Goal: Communication & Community: Connect with others

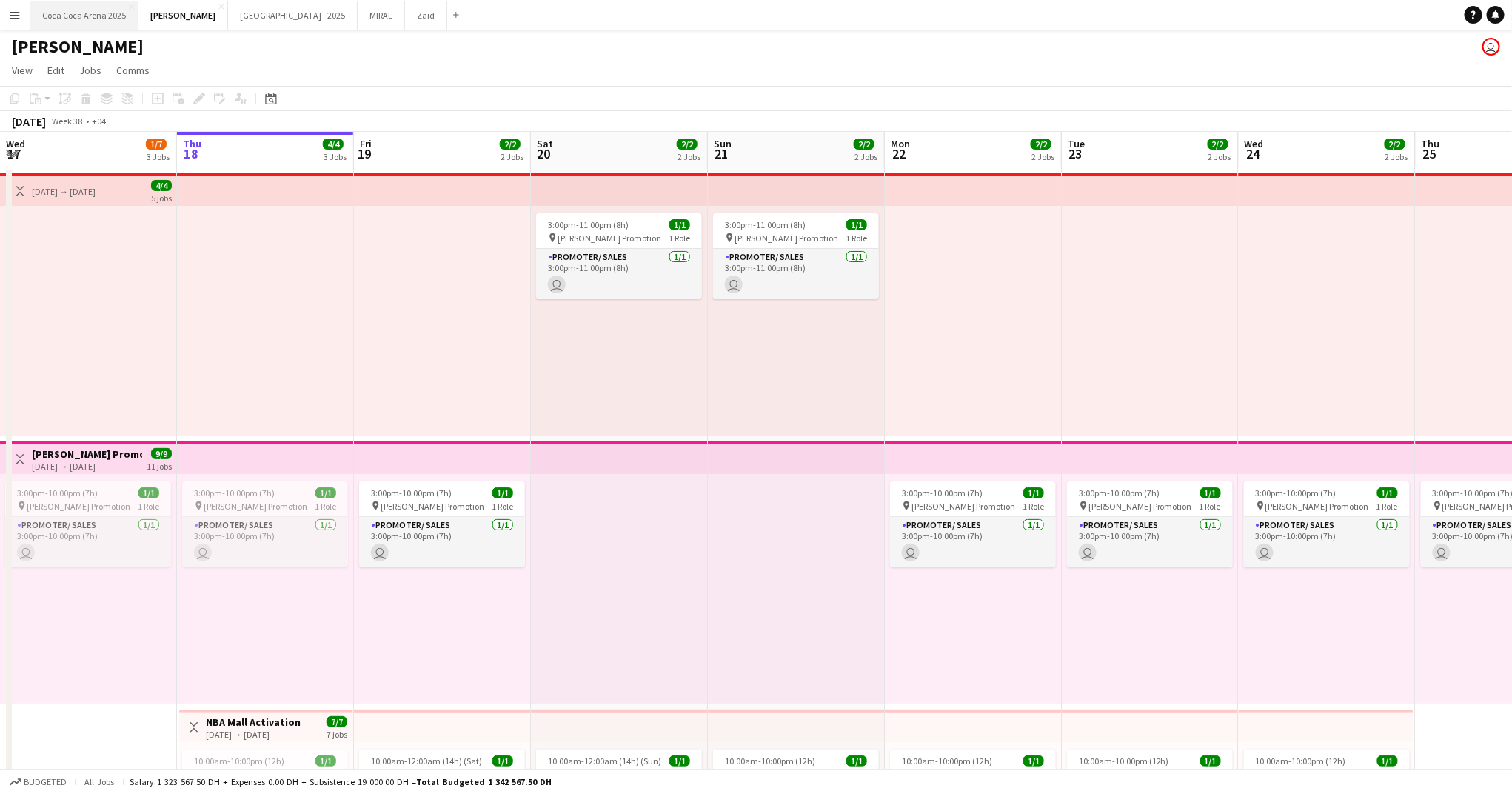
click at [113, 16] on button "[GEOGRAPHIC_DATA] 2025 Close" at bounding box center [84, 15] width 108 height 29
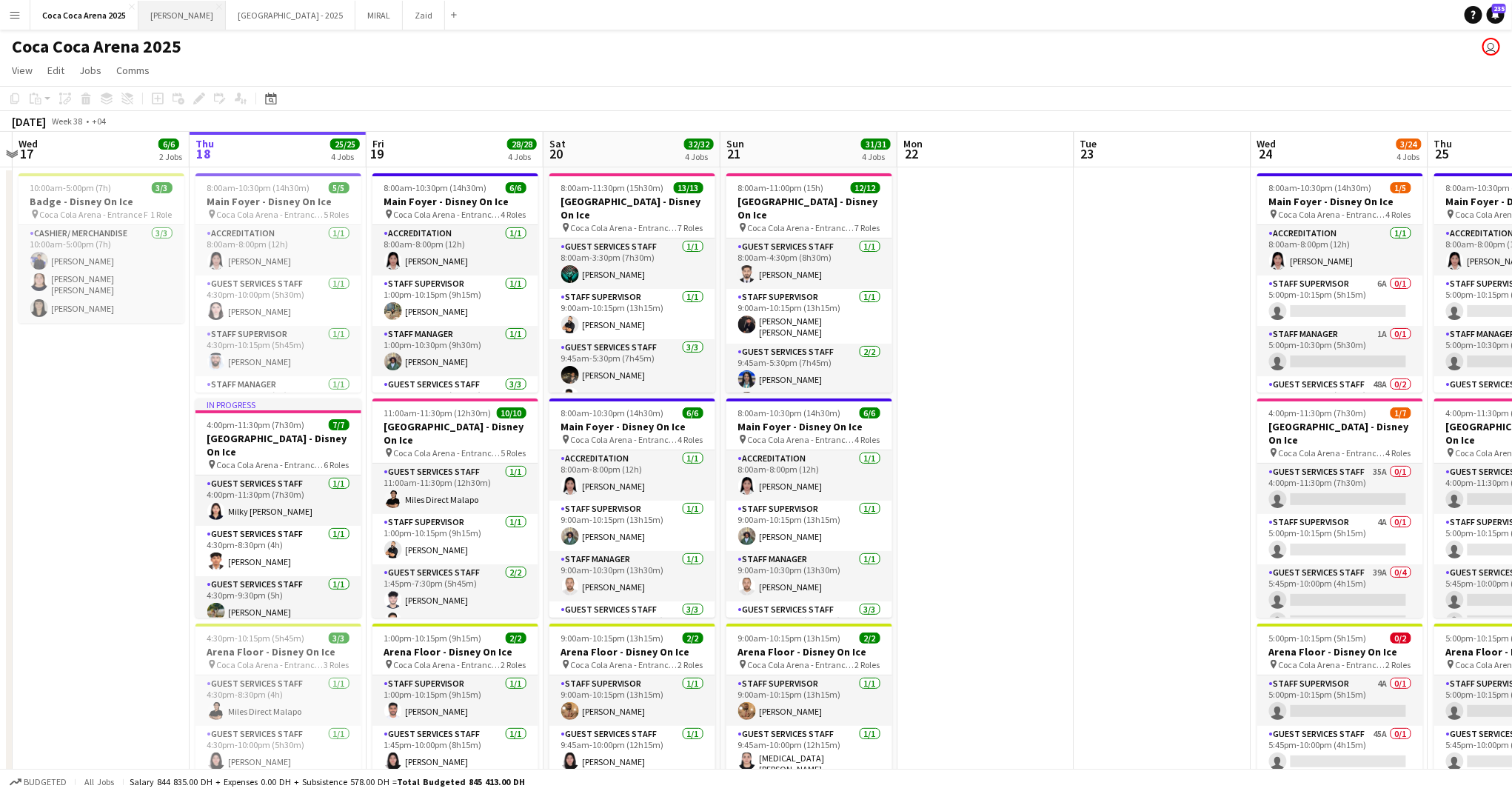
click at [161, 16] on button "[PERSON_NAME]" at bounding box center [181, 15] width 87 height 29
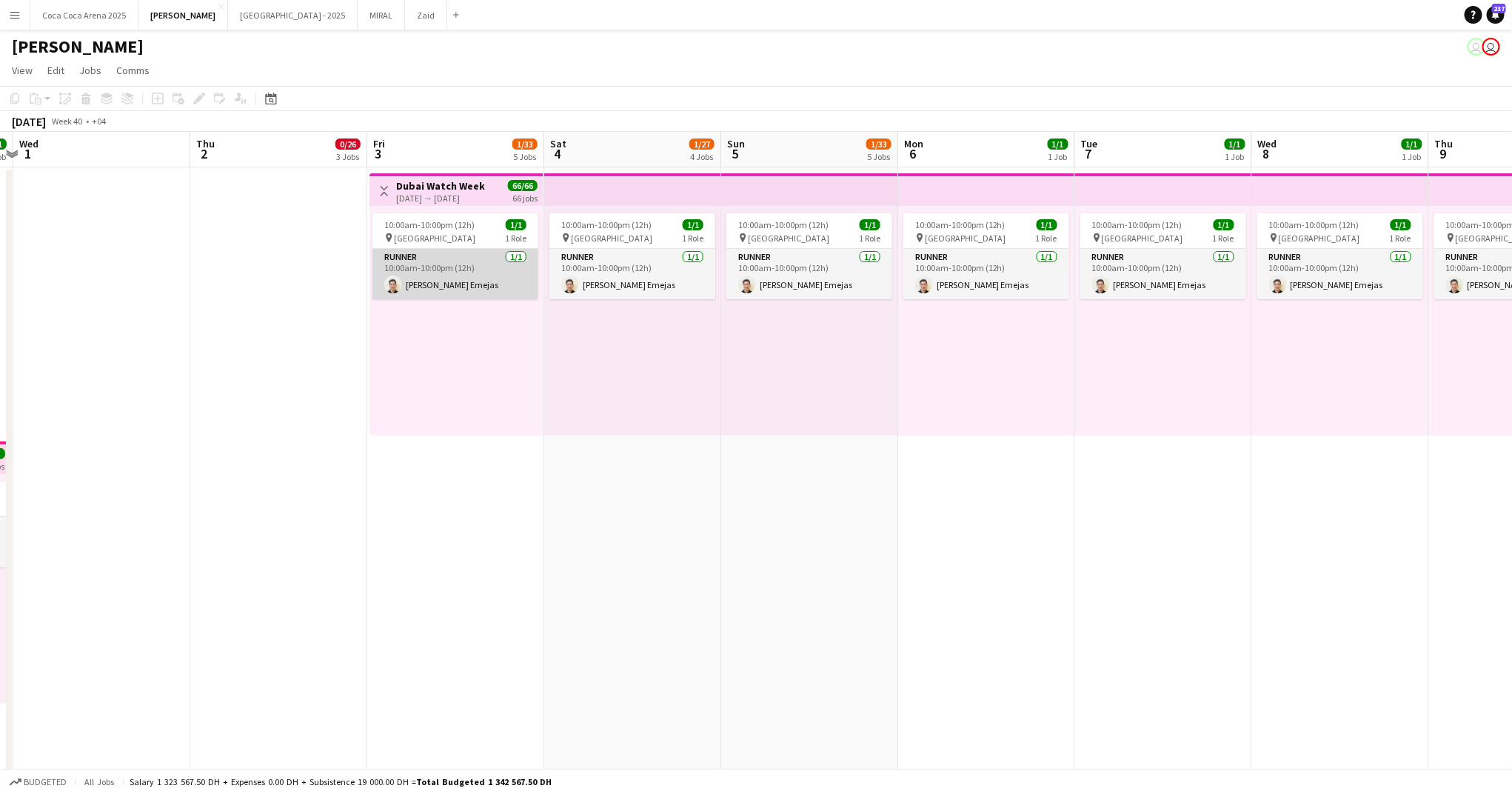
click at [434, 274] on app-card-role "Runner [DATE] 10:00am-10:00pm (12h) [PERSON_NAME]" at bounding box center [455, 273] width 166 height 50
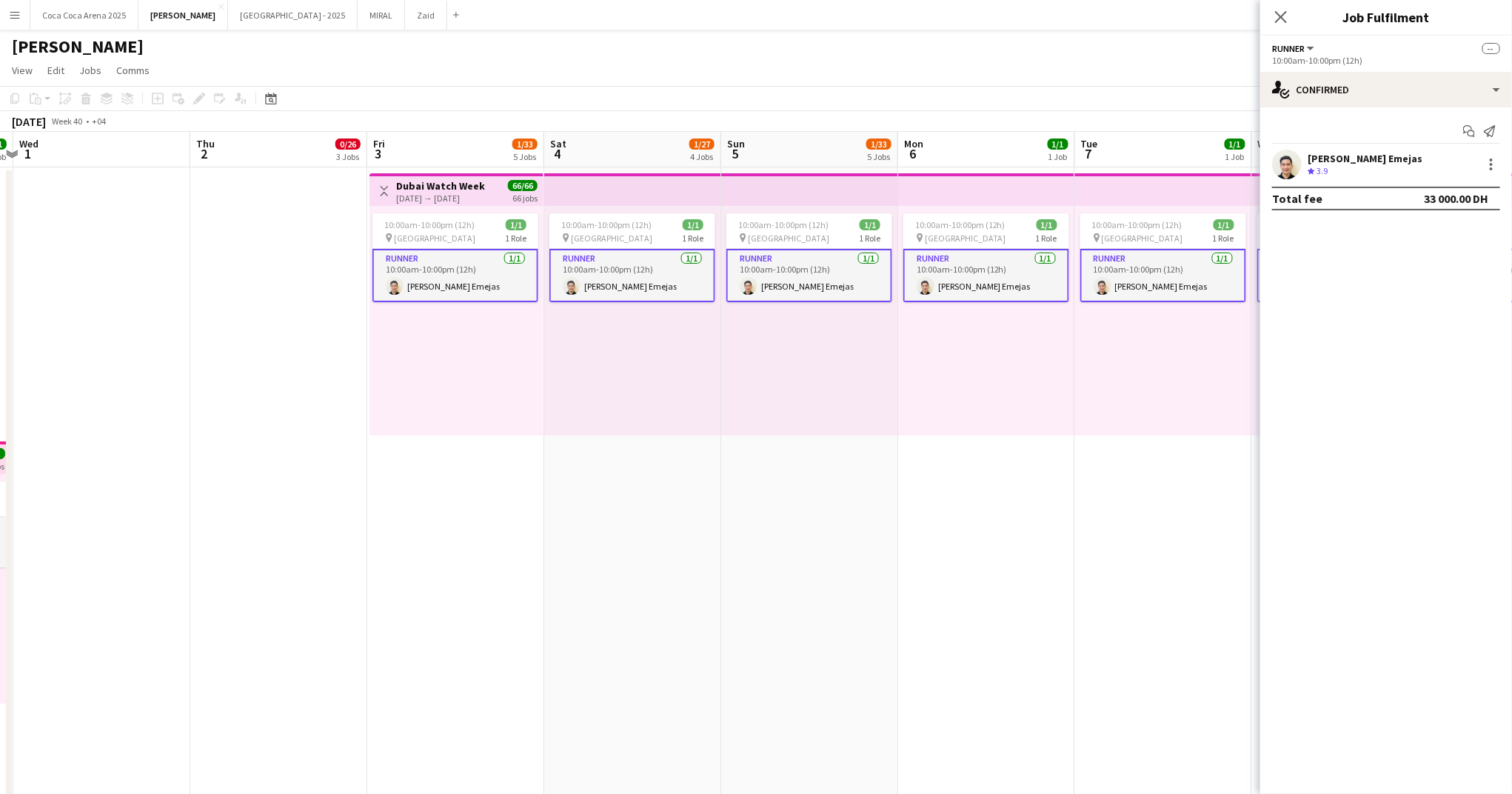
click at [110, 227] on app-date-cell at bounding box center [102, 650] width 177 height 965
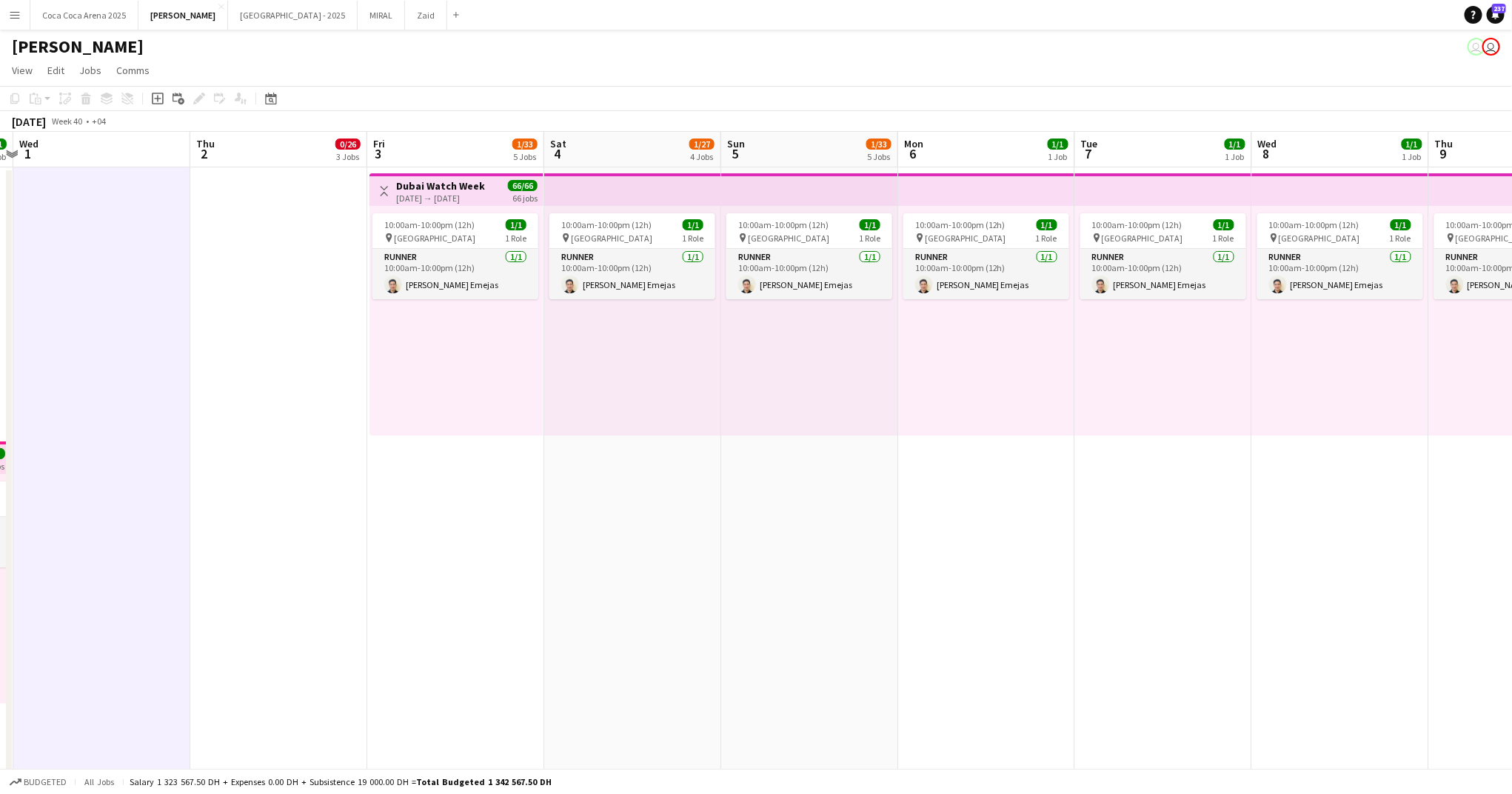
click at [159, 274] on app-date-cell at bounding box center [102, 650] width 177 height 965
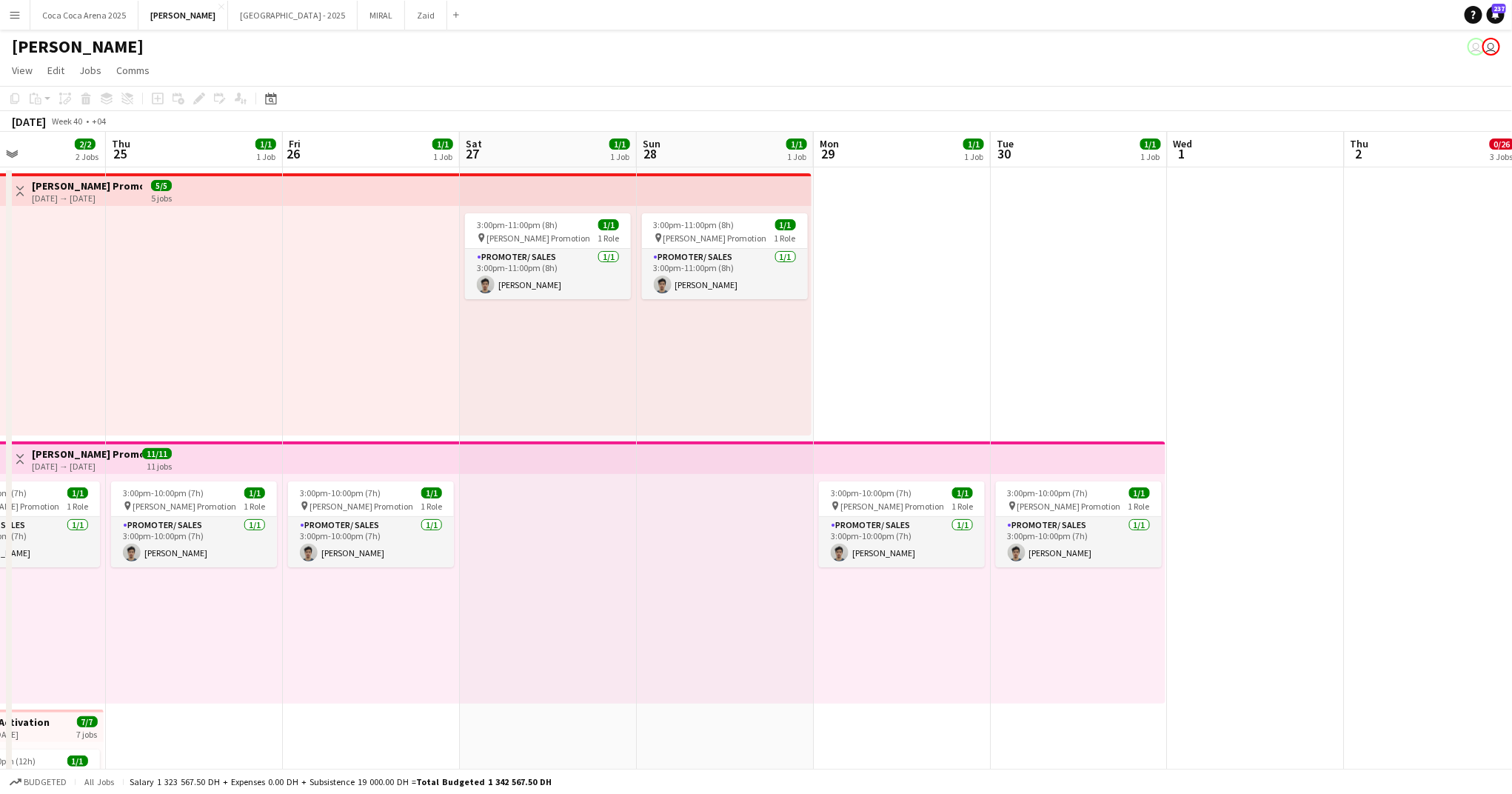
scroll to position [0, 384]
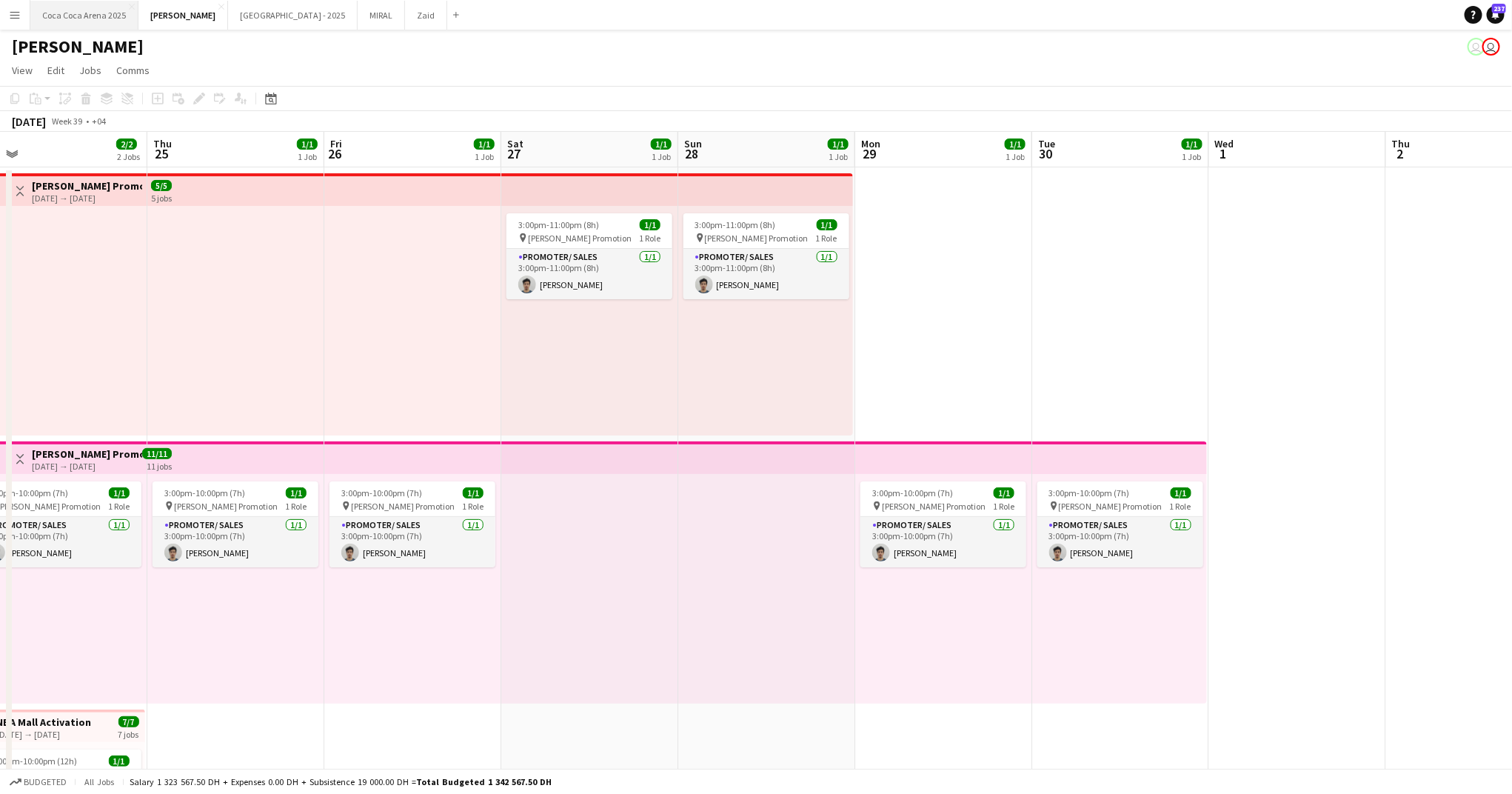
click at [90, 16] on button "[GEOGRAPHIC_DATA] 2025 Close" at bounding box center [84, 15] width 108 height 29
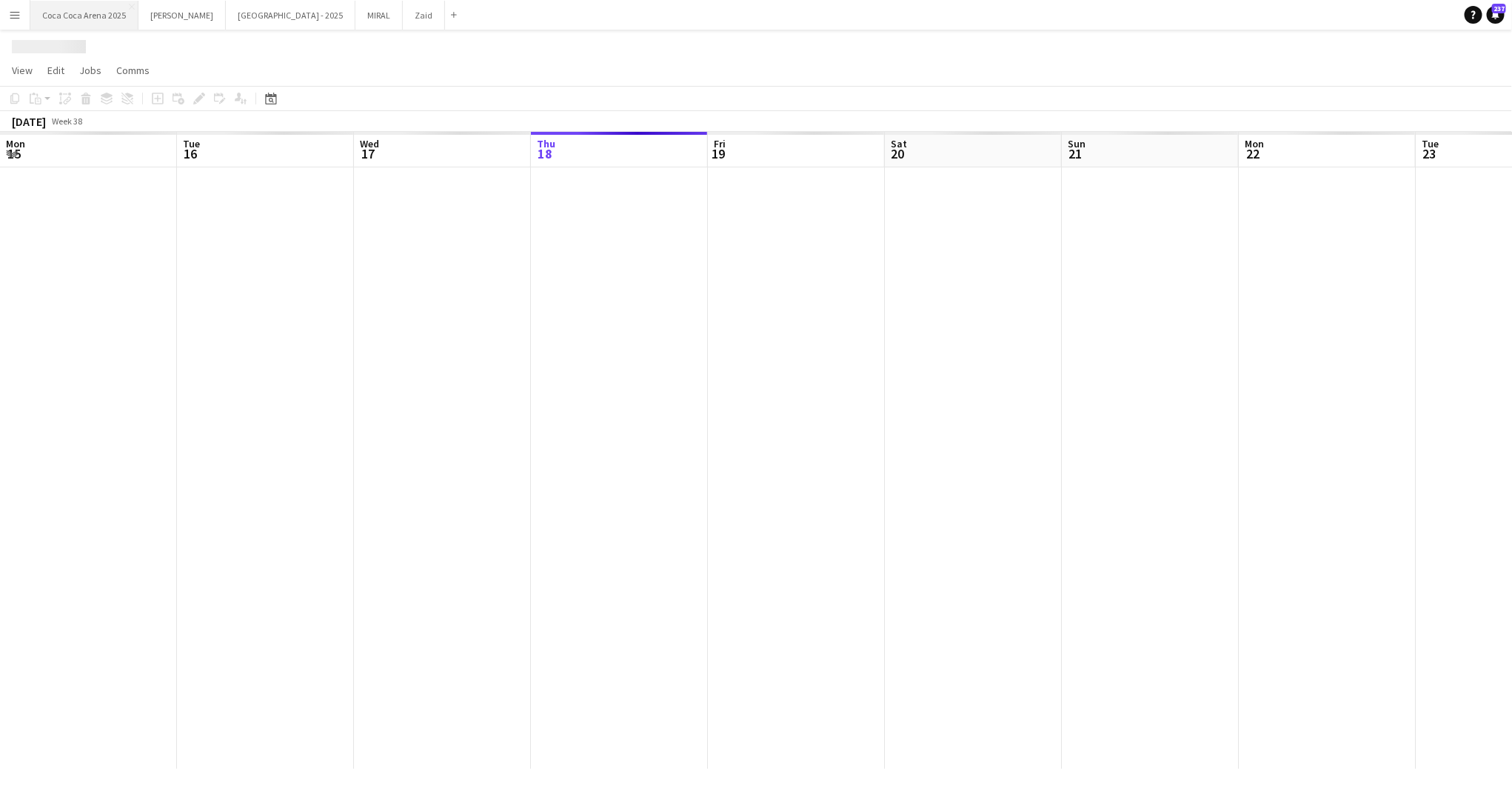
scroll to position [0, 354]
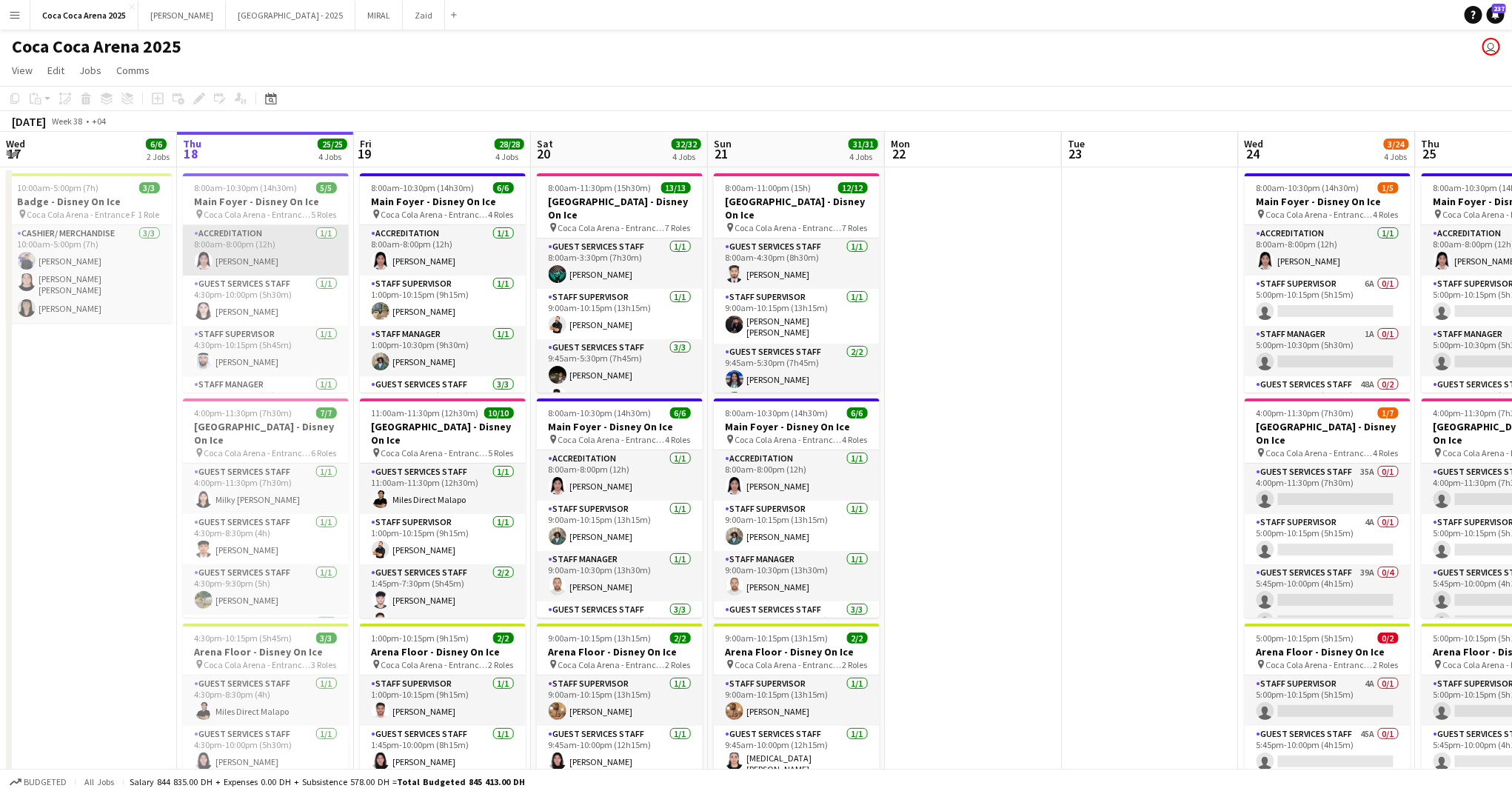
click at [225, 251] on app-card-role "Accreditation [DATE] 8:00am-8:00pm (12h) [PERSON_NAME]" at bounding box center [266, 249] width 166 height 50
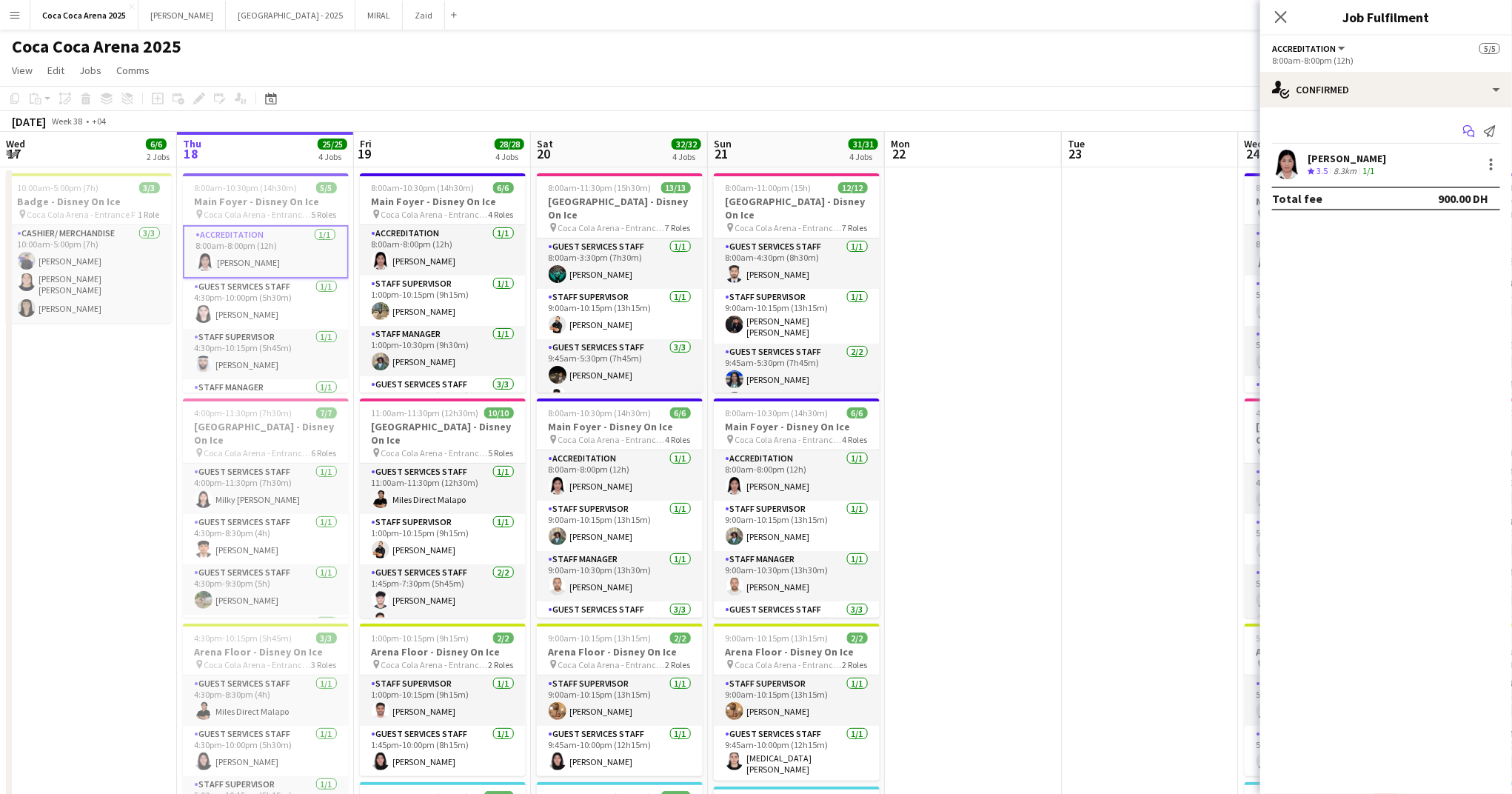
click at [1466, 131] on icon "Start chat" at bounding box center [1469, 131] width 12 height 12
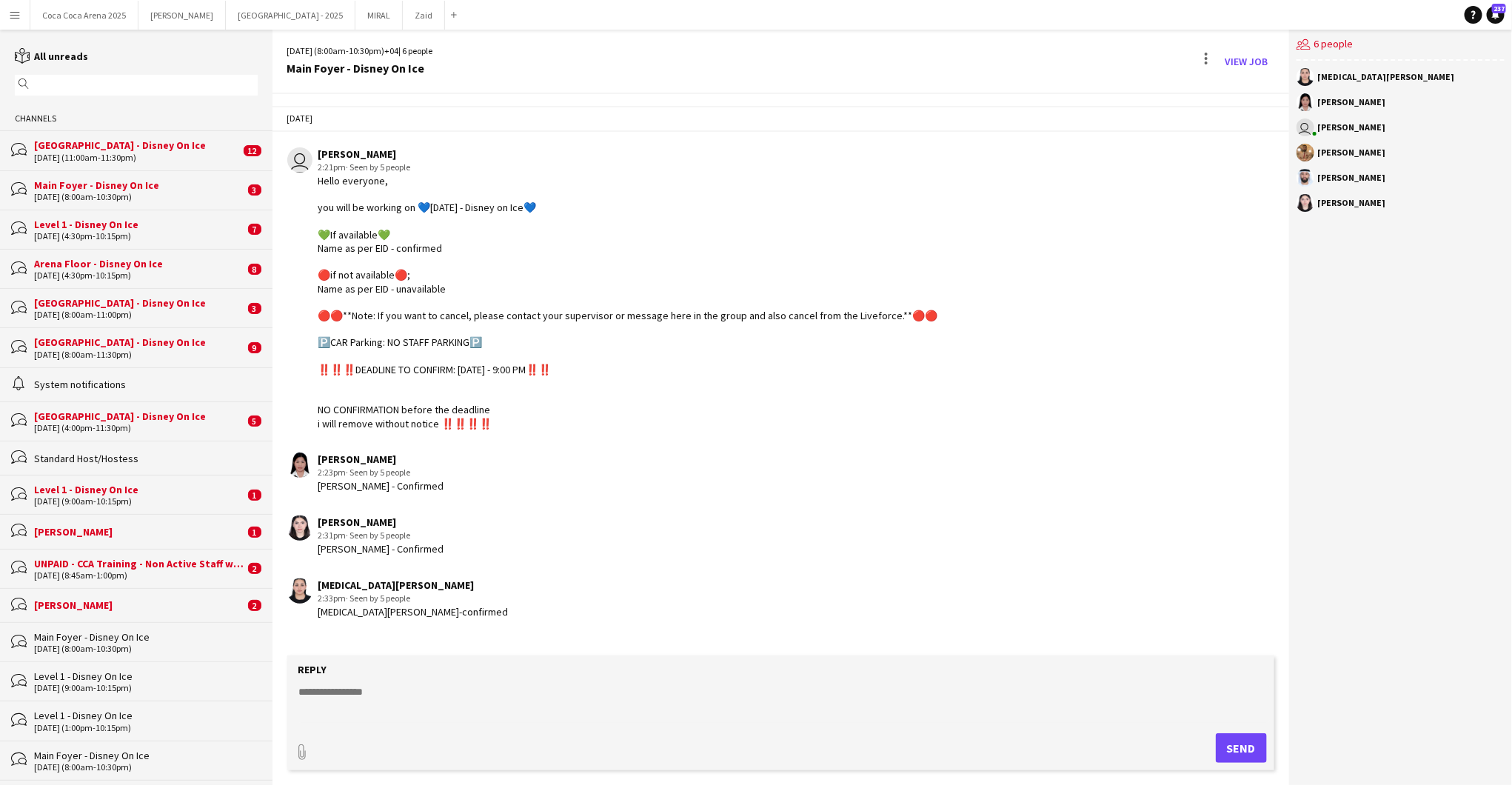
click at [121, 149] on div "[GEOGRAPHIC_DATA] - Disney On Ice" at bounding box center [137, 145] width 206 height 13
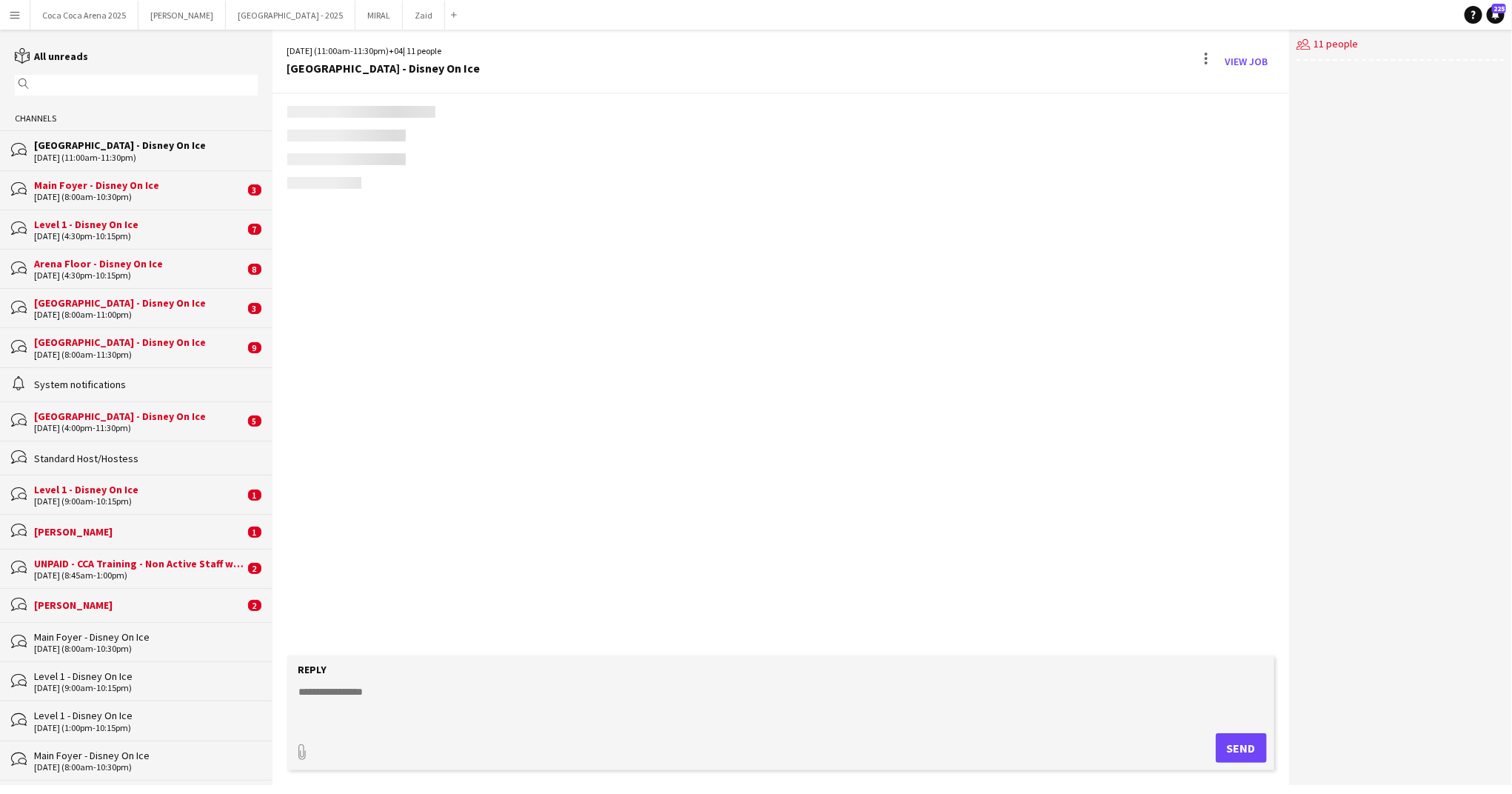
scroll to position [1185, 0]
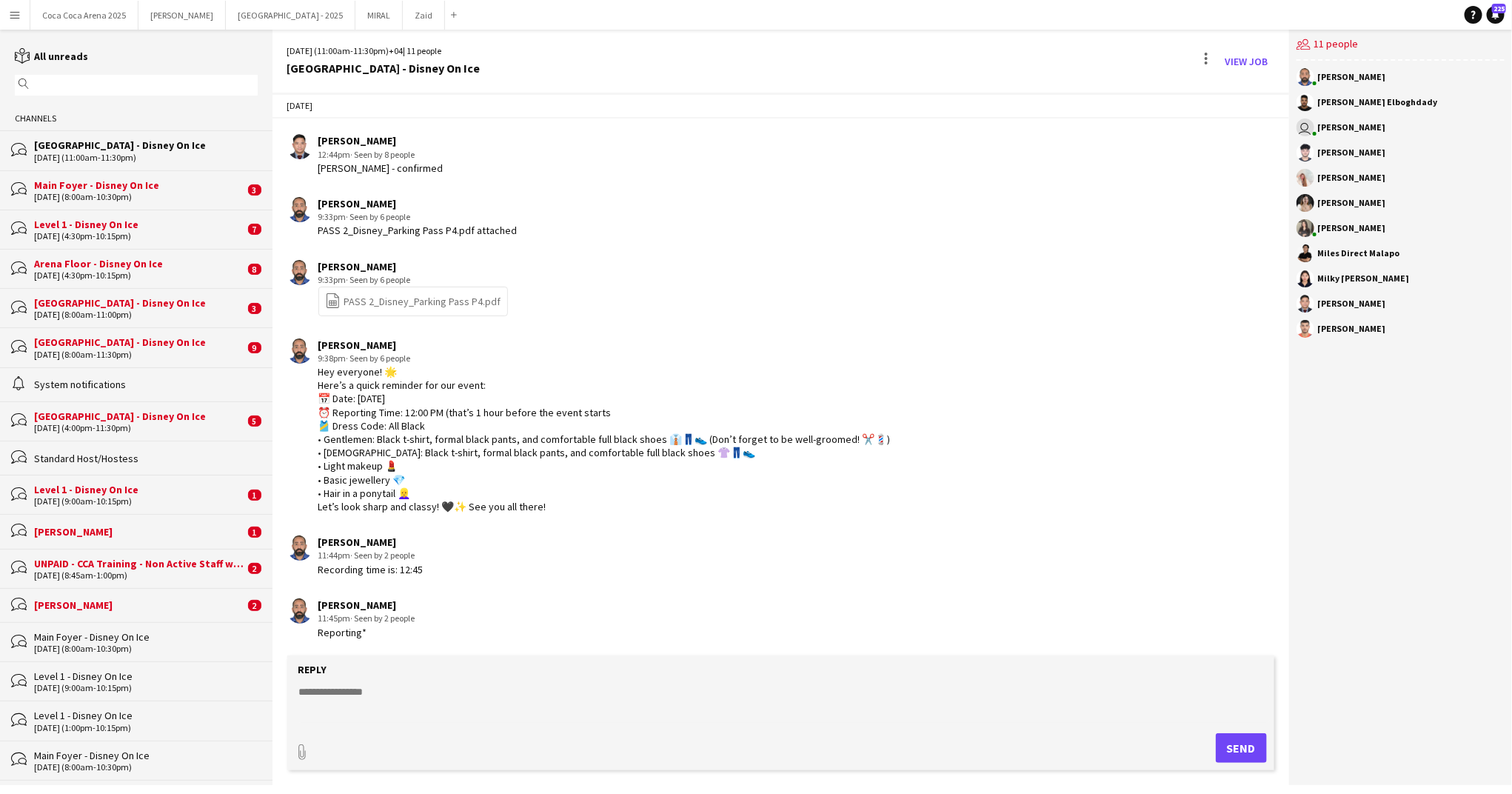
click at [190, 203] on div "bubbles Main Foyer - Disney On Ice [DATE] (8:00am-10:30pm) 3" at bounding box center [136, 190] width 273 height 40
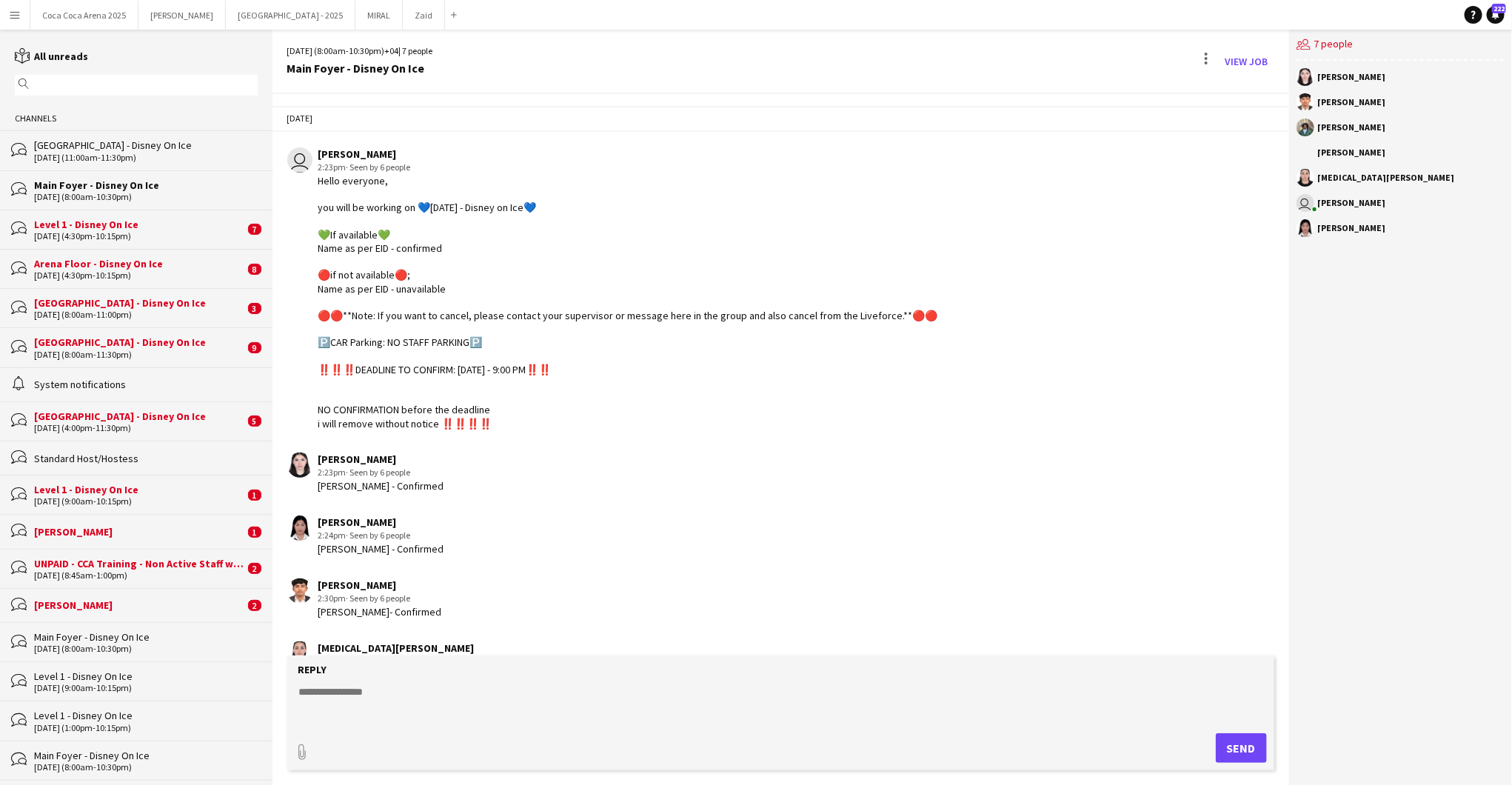
scroll to position [559, 0]
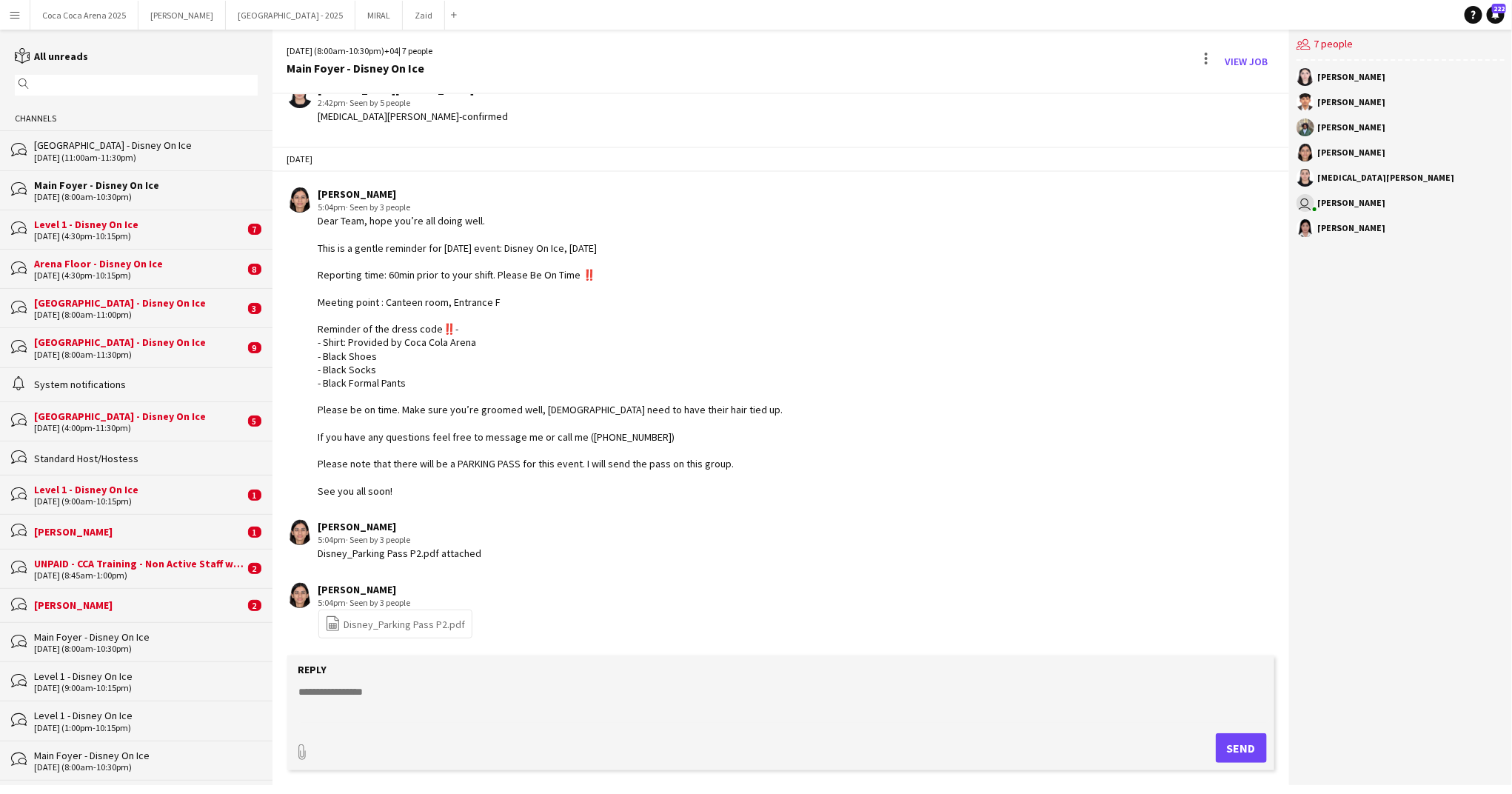
click at [162, 229] on div "Level 1 - Disney On Ice [DATE] (4:30pm-10:15pm)" at bounding box center [140, 230] width 211 height 24
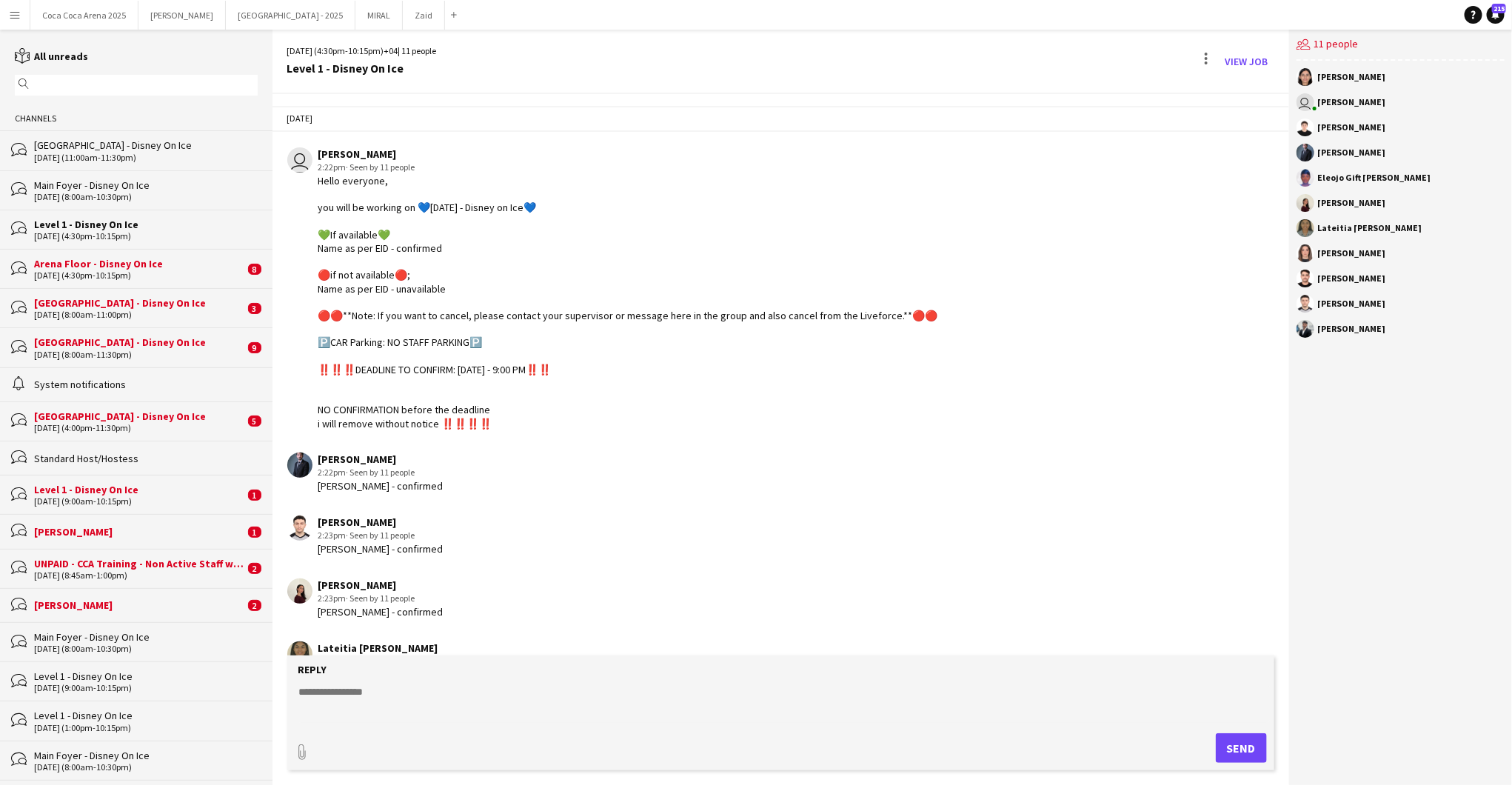
scroll to position [1207, 0]
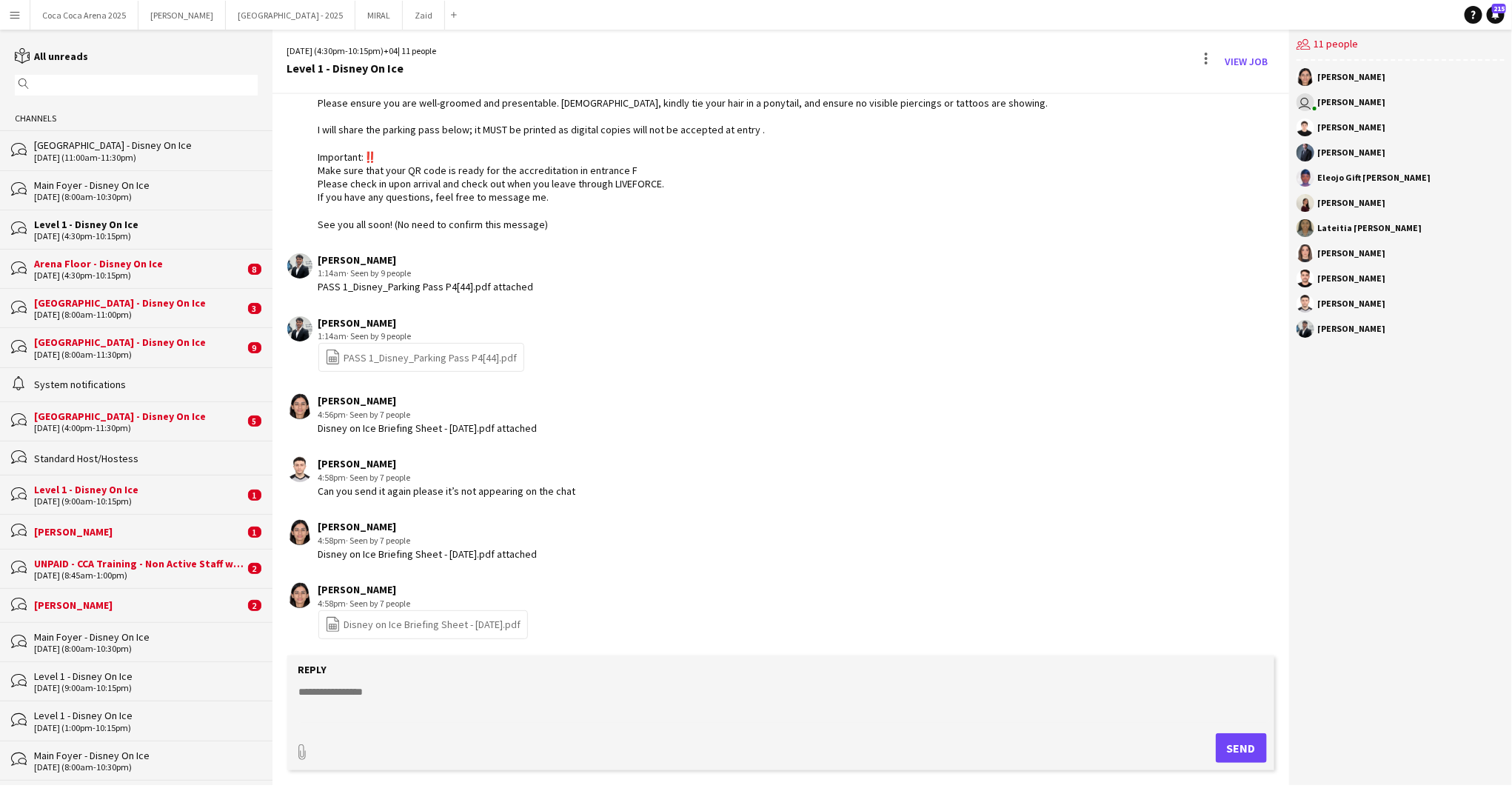
click at [145, 267] on div "Arena Floor - Disney On Ice" at bounding box center [140, 264] width 211 height 13
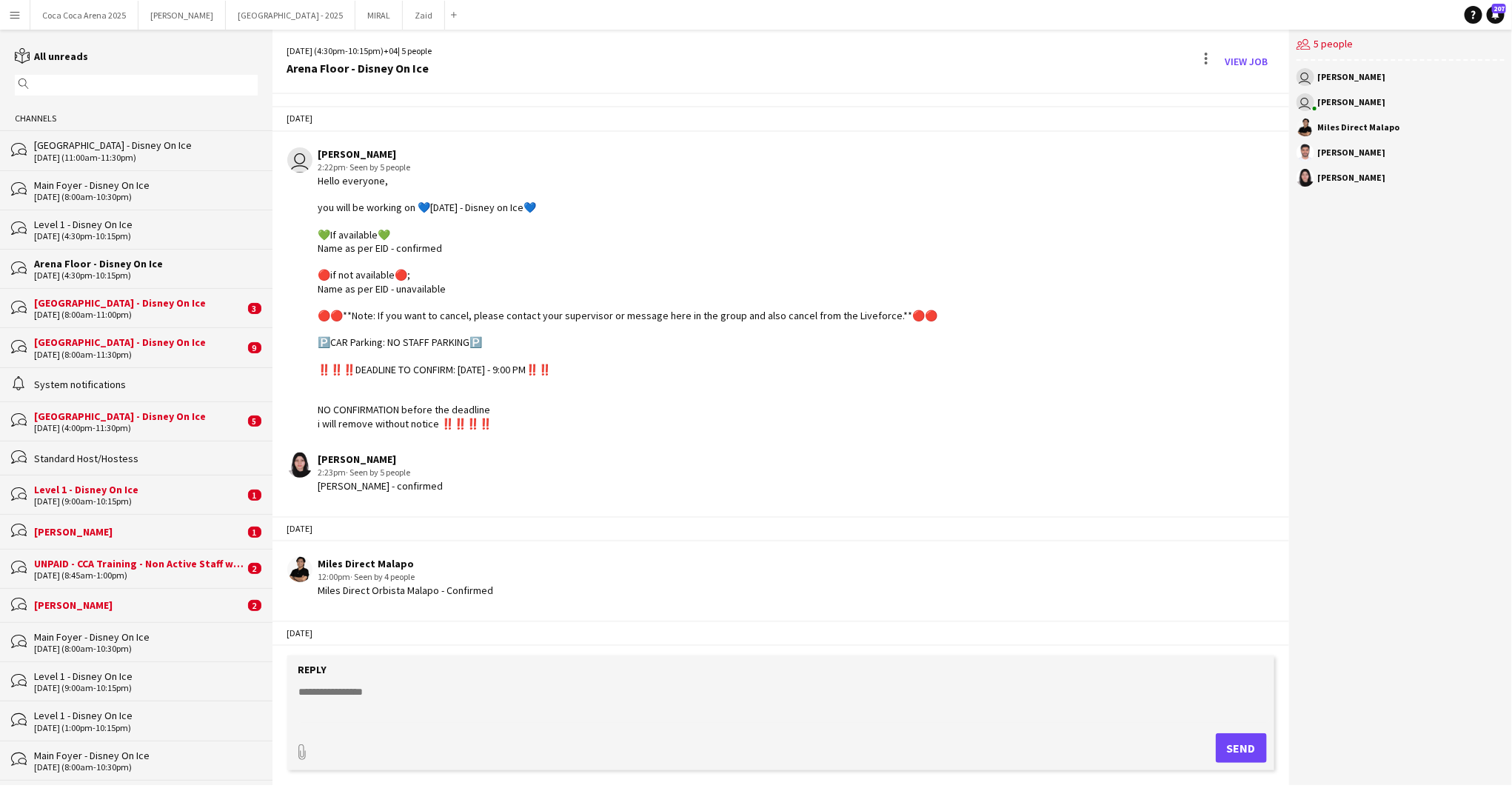
scroll to position [660, 0]
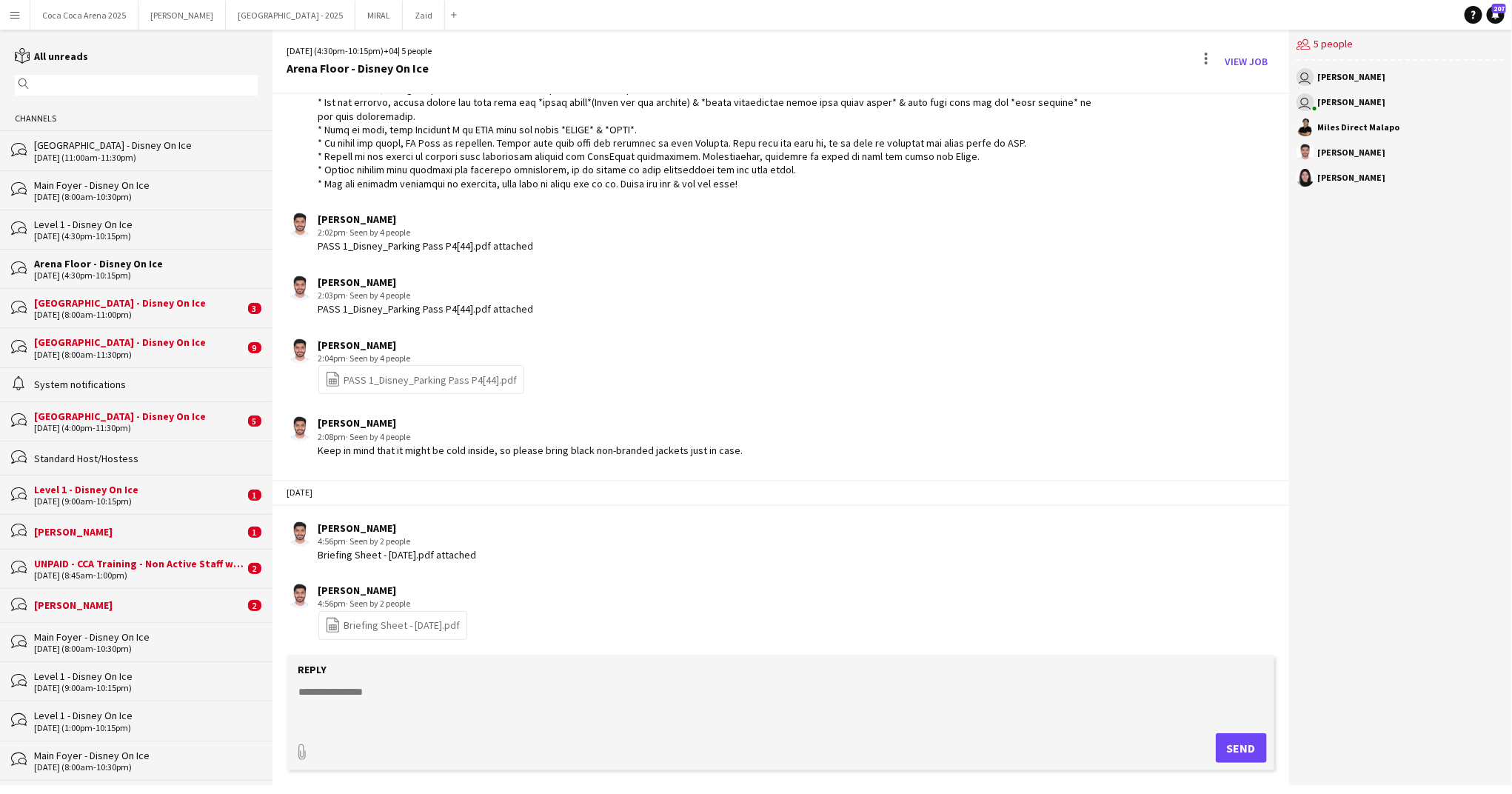
click at [137, 302] on div "[GEOGRAPHIC_DATA] - Disney On Ice" at bounding box center [140, 303] width 211 height 13
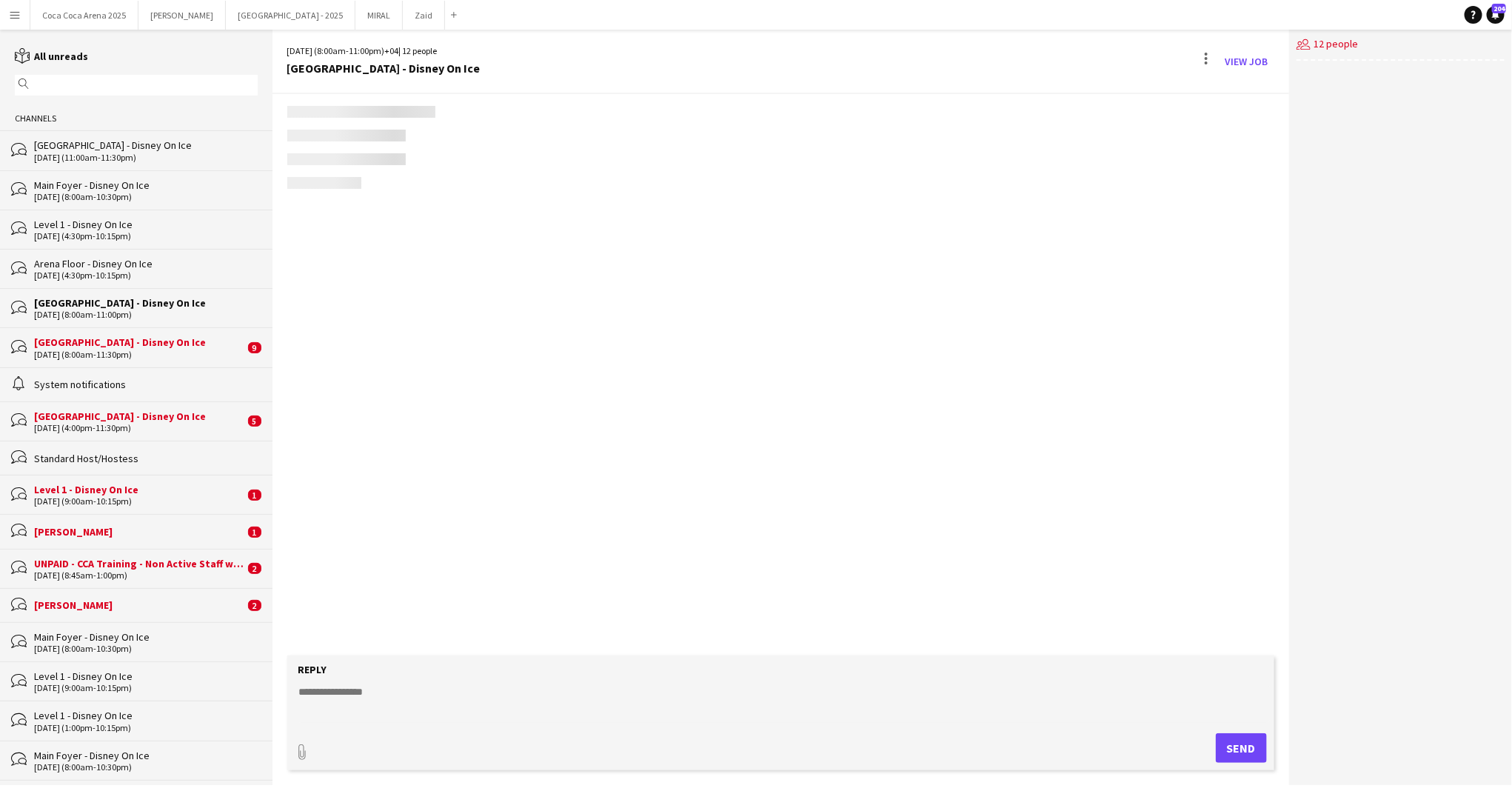
scroll to position [512, 0]
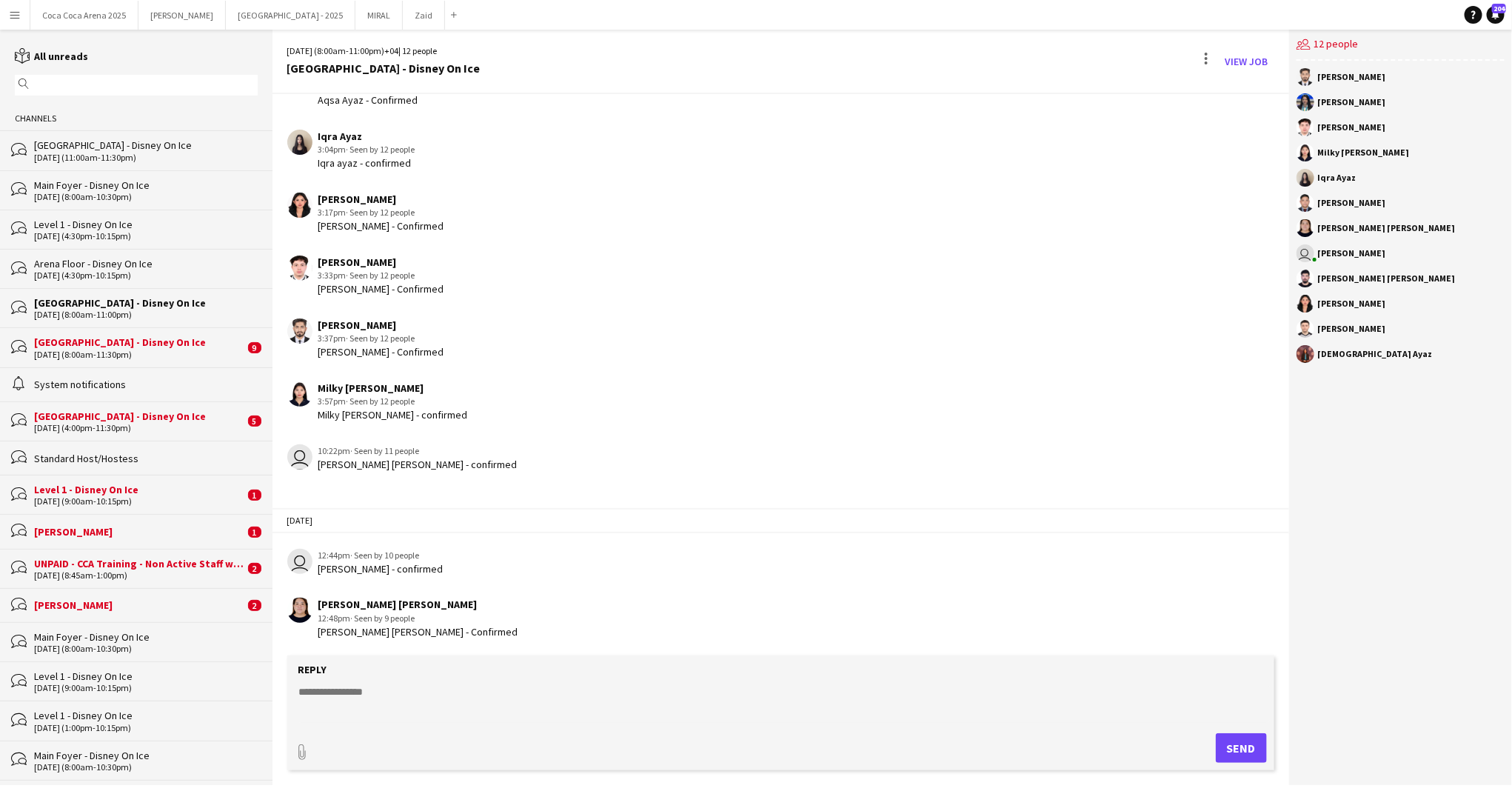
click at [127, 341] on div "[GEOGRAPHIC_DATA] - Disney On Ice" at bounding box center [140, 342] width 211 height 13
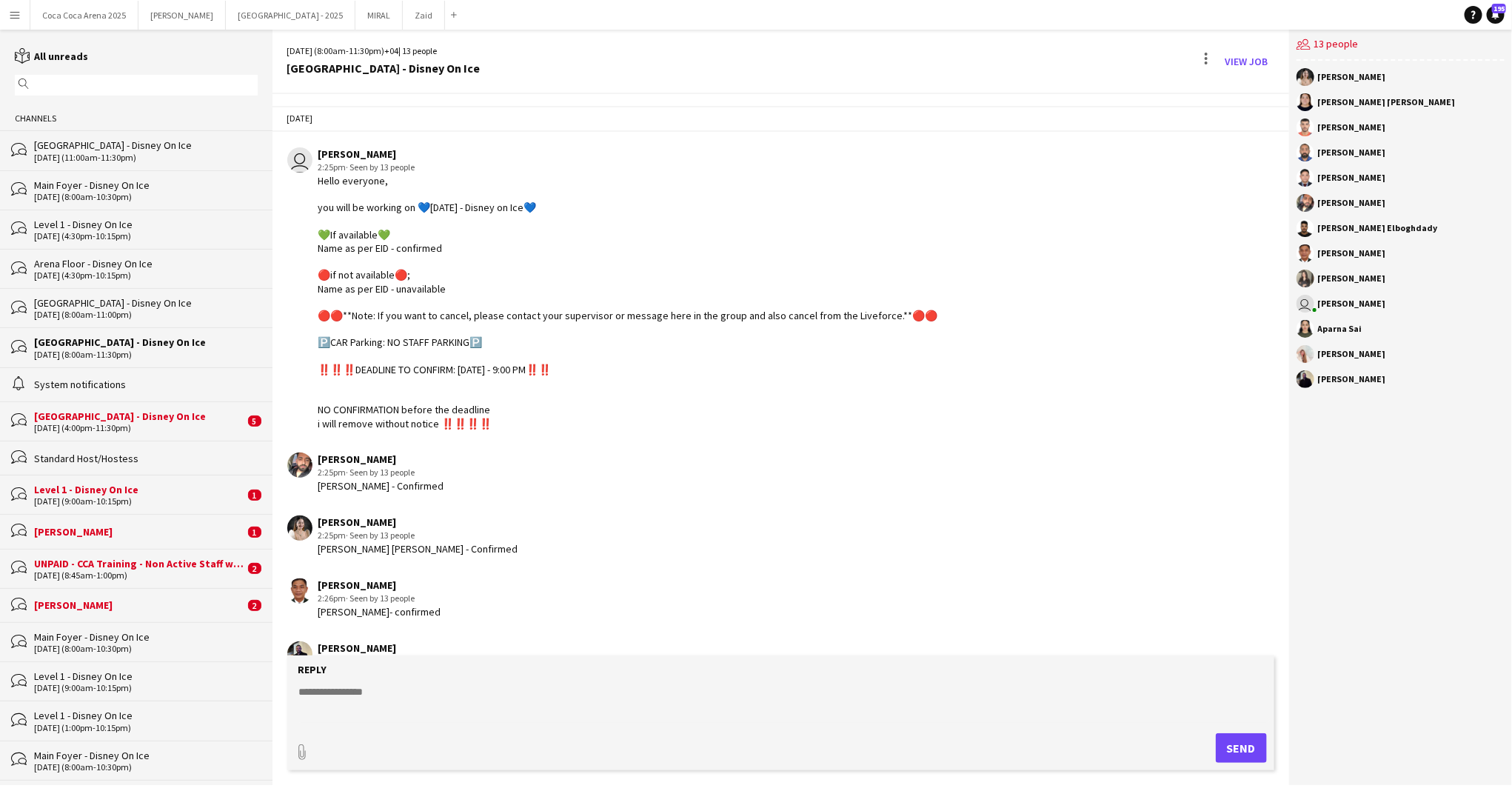
scroll to position [950, 0]
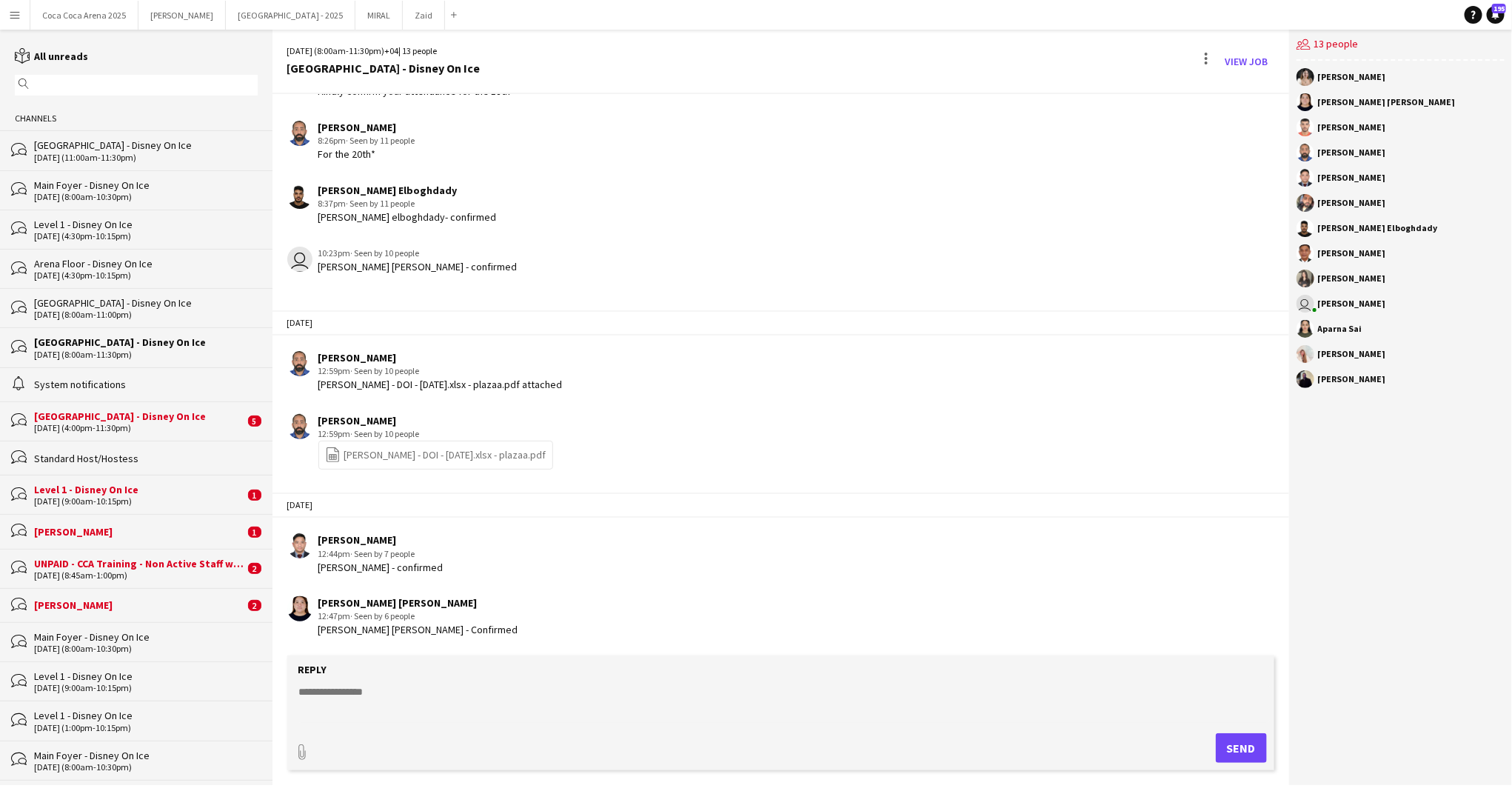
click at [119, 382] on div "System notifications" at bounding box center [146, 385] width 223 height 13
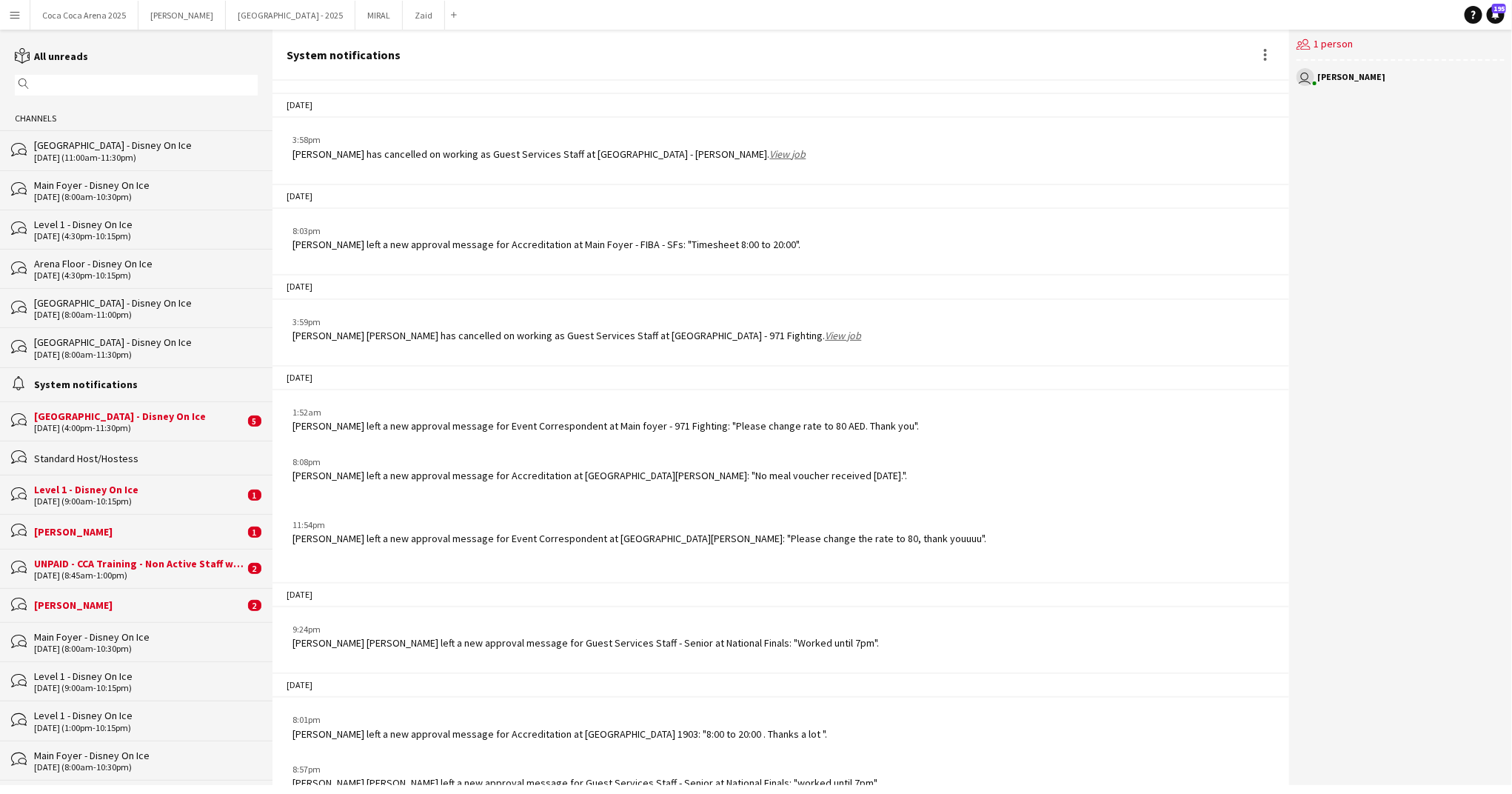
scroll to position [1690, 0]
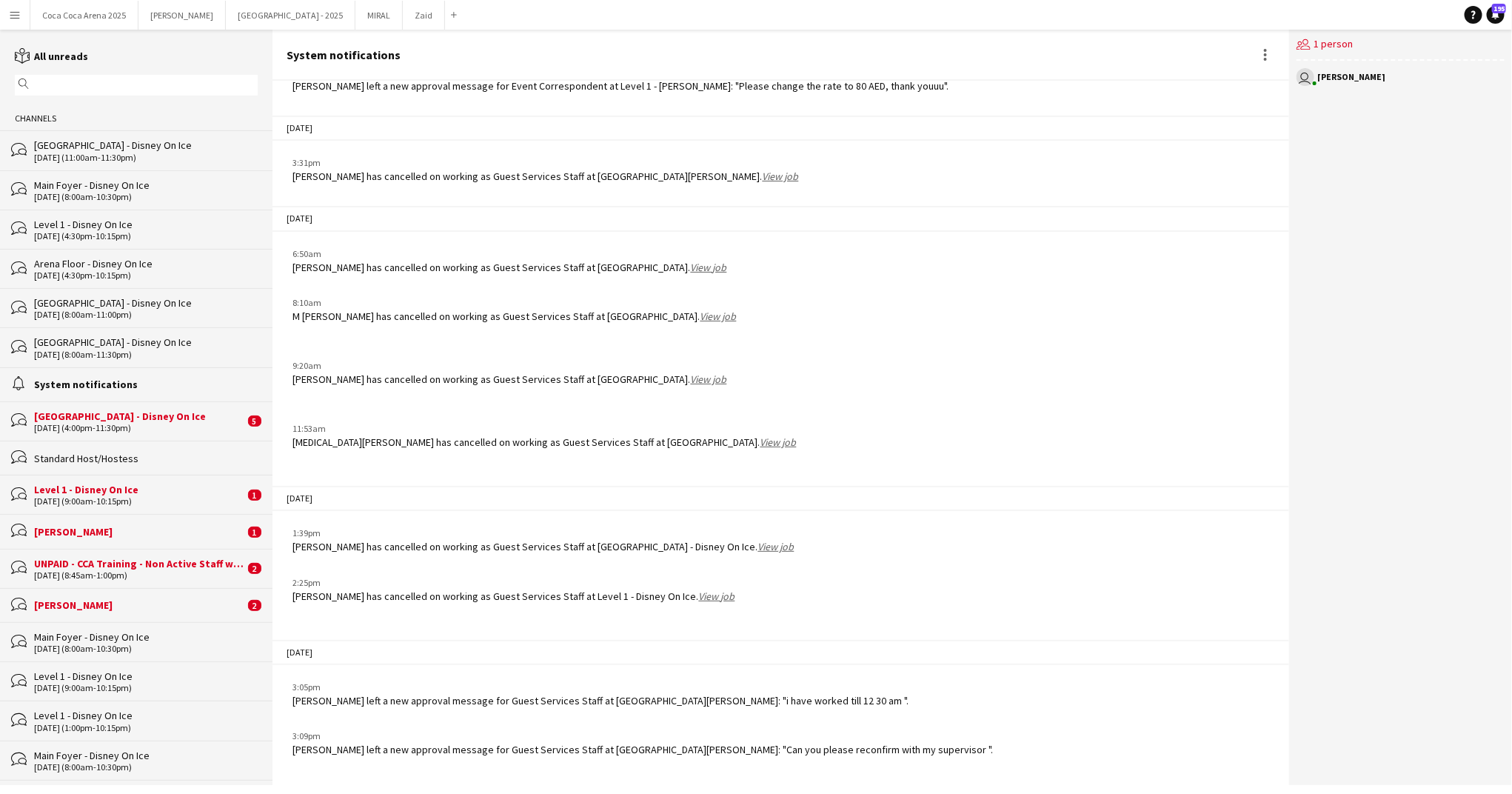
click at [113, 423] on div "[DATE] (4:00pm-11:30pm)" at bounding box center [140, 428] width 211 height 10
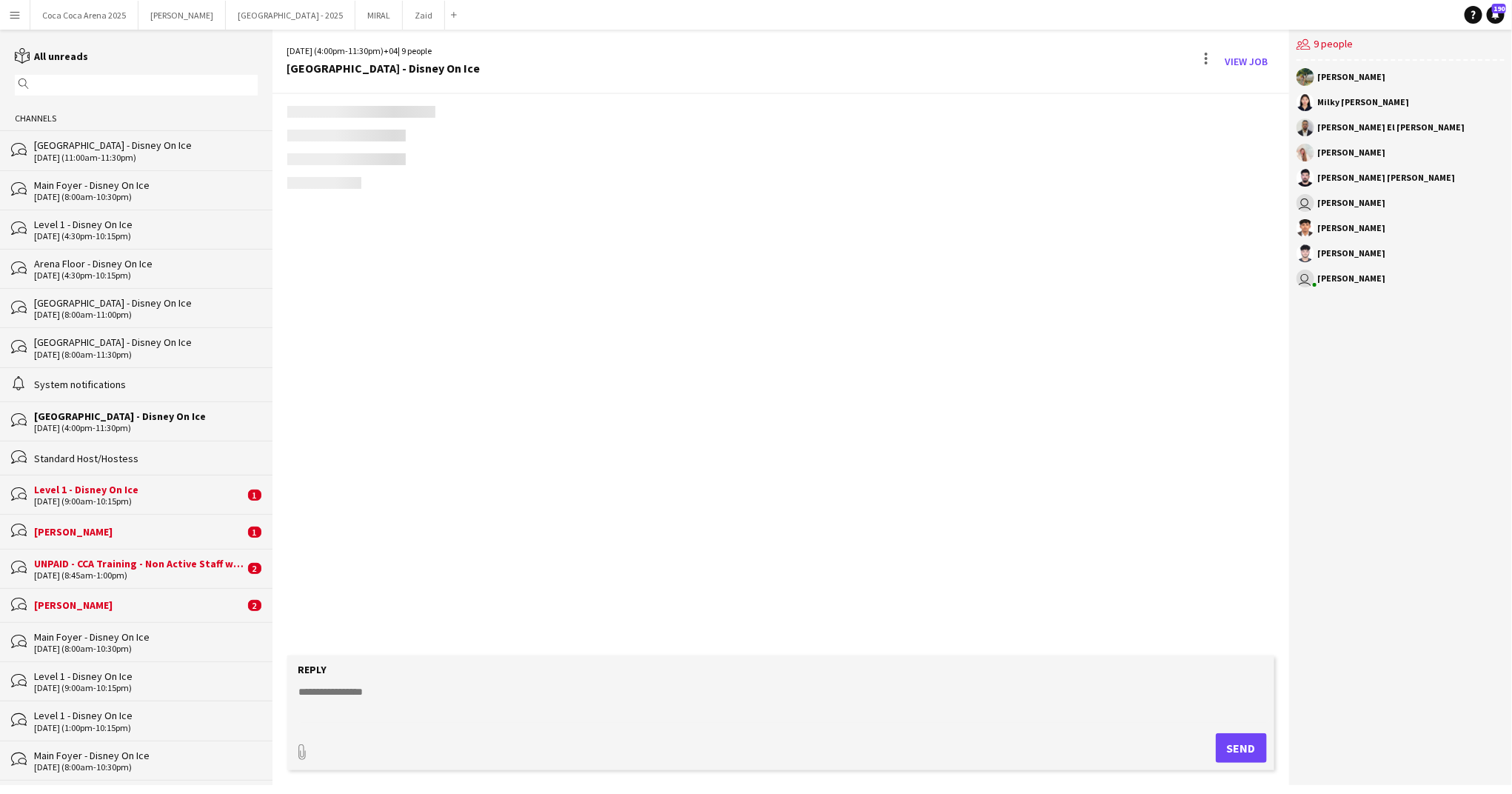
scroll to position [666, 0]
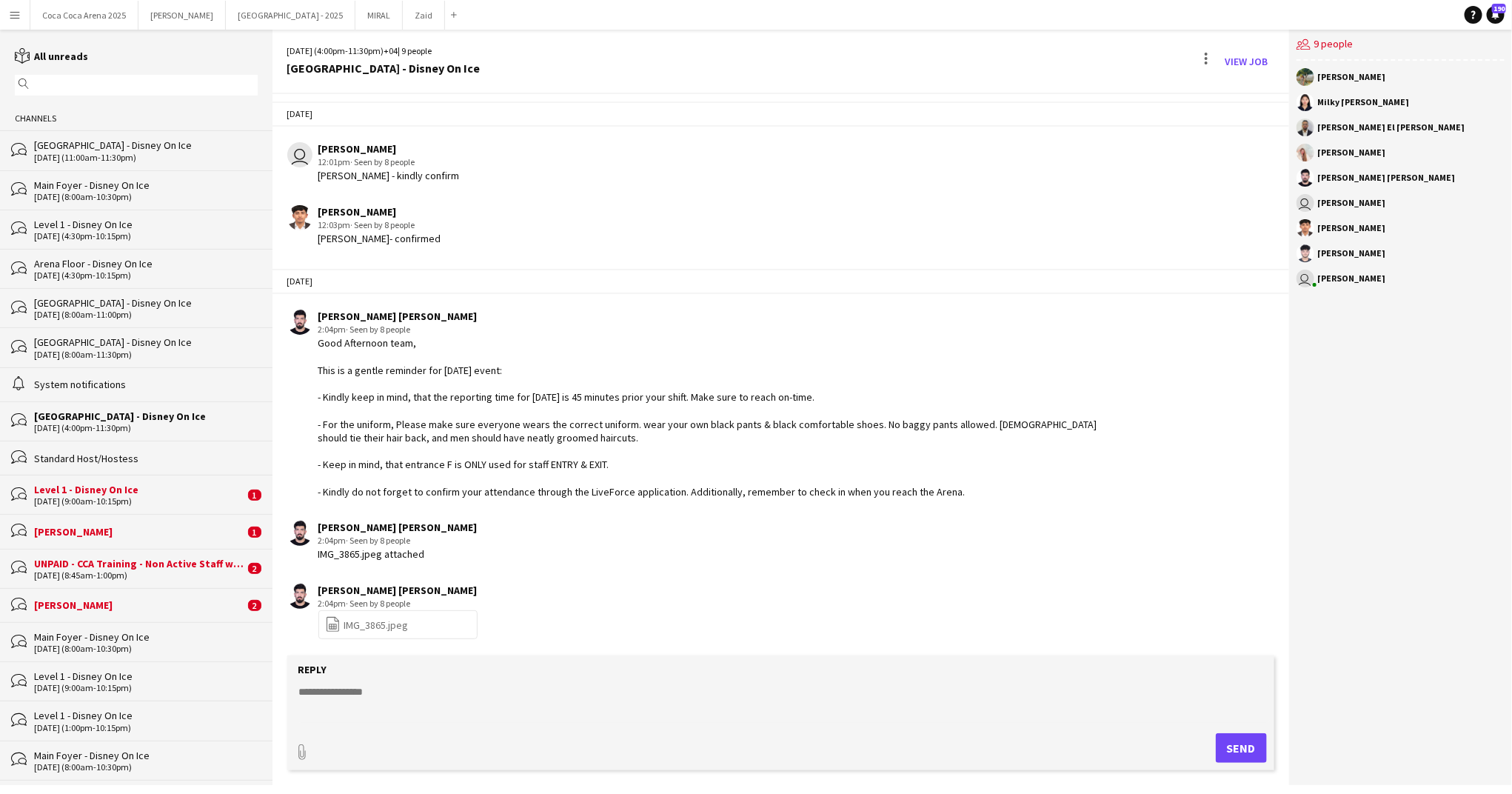
click at [102, 462] on div "Standard Host/Hostess" at bounding box center [146, 459] width 223 height 13
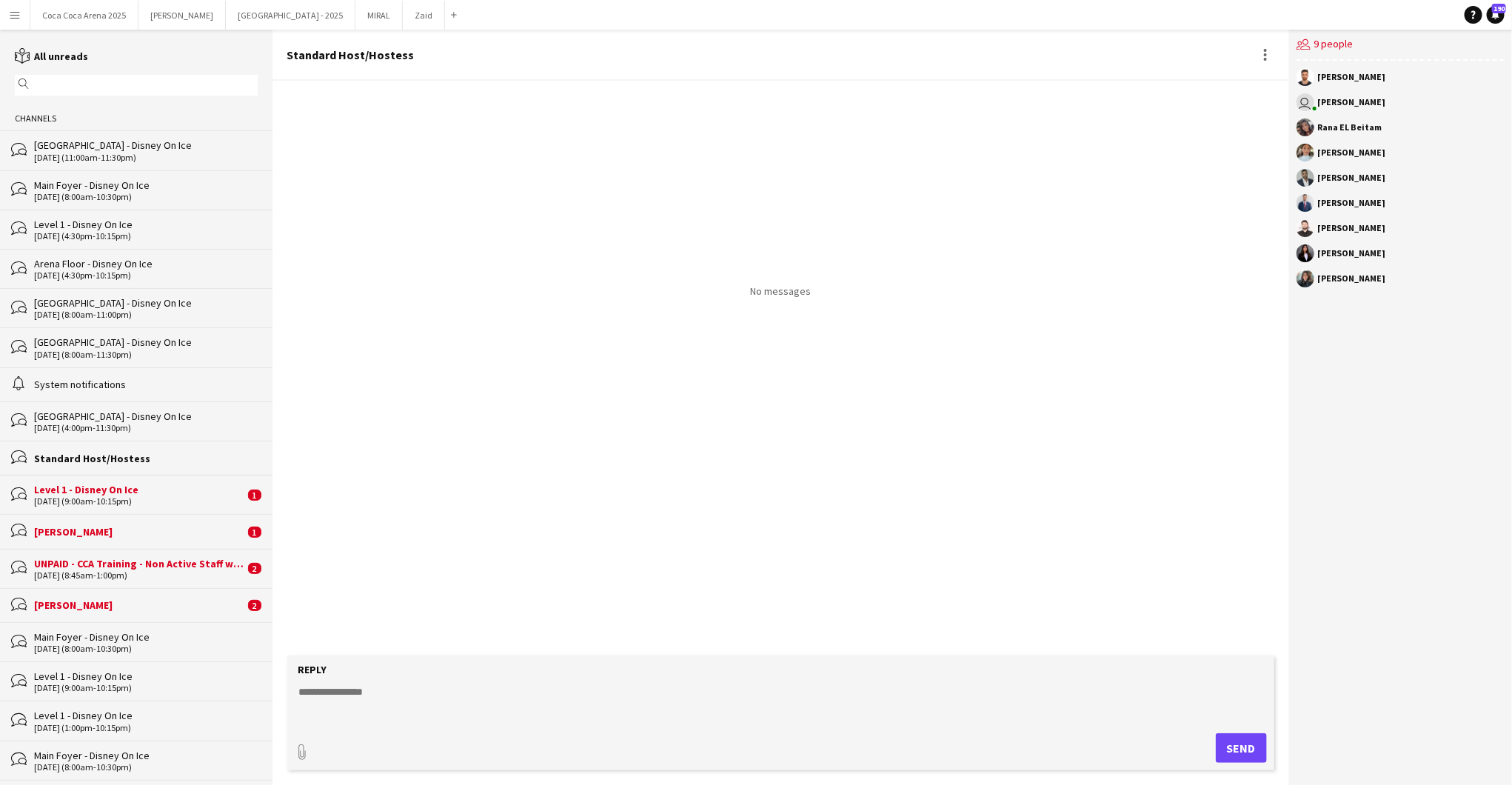
click at [89, 500] on div "[DATE] (9:00am-10:15pm)" at bounding box center [140, 501] width 211 height 10
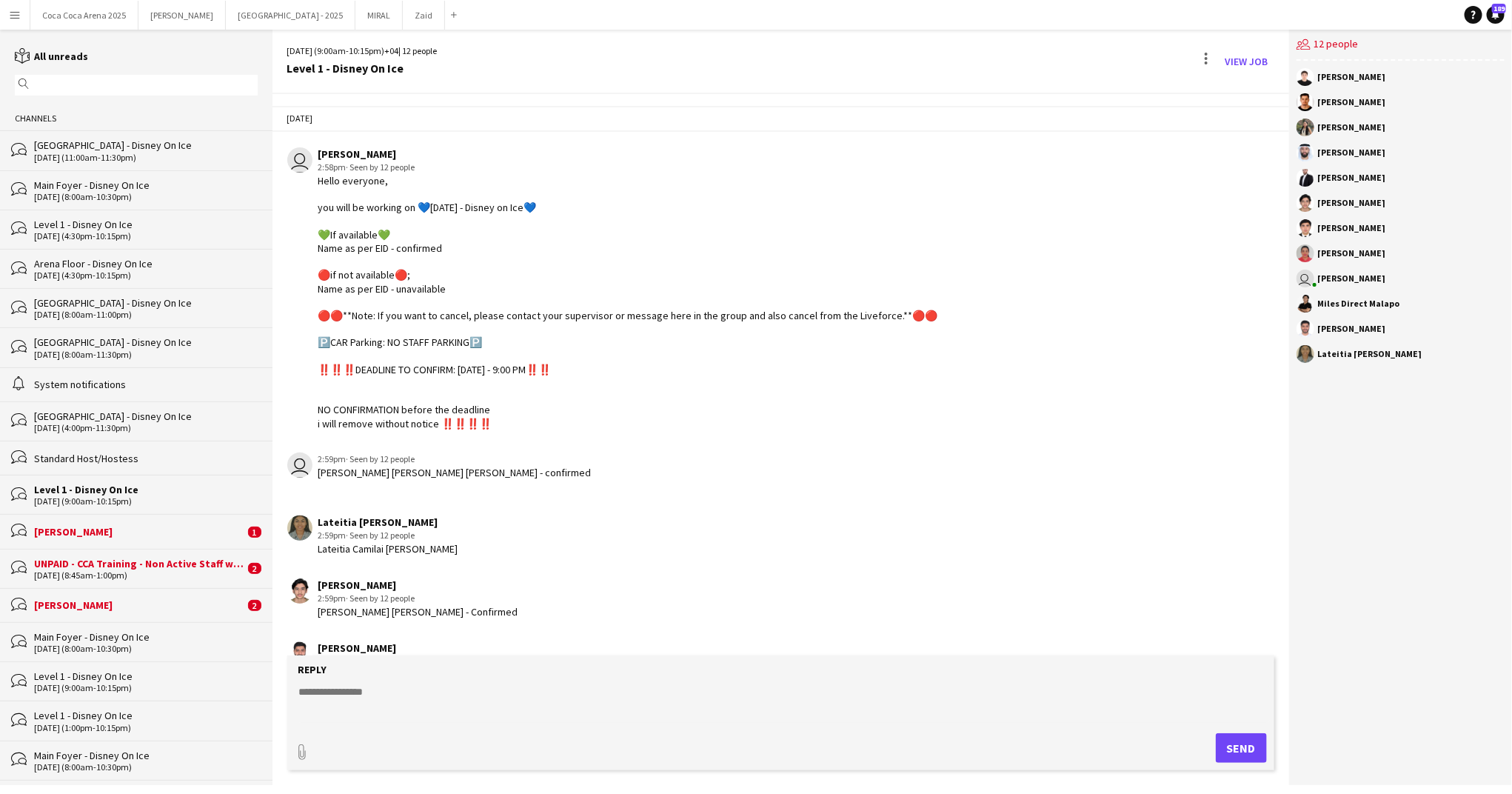
scroll to position [484, 0]
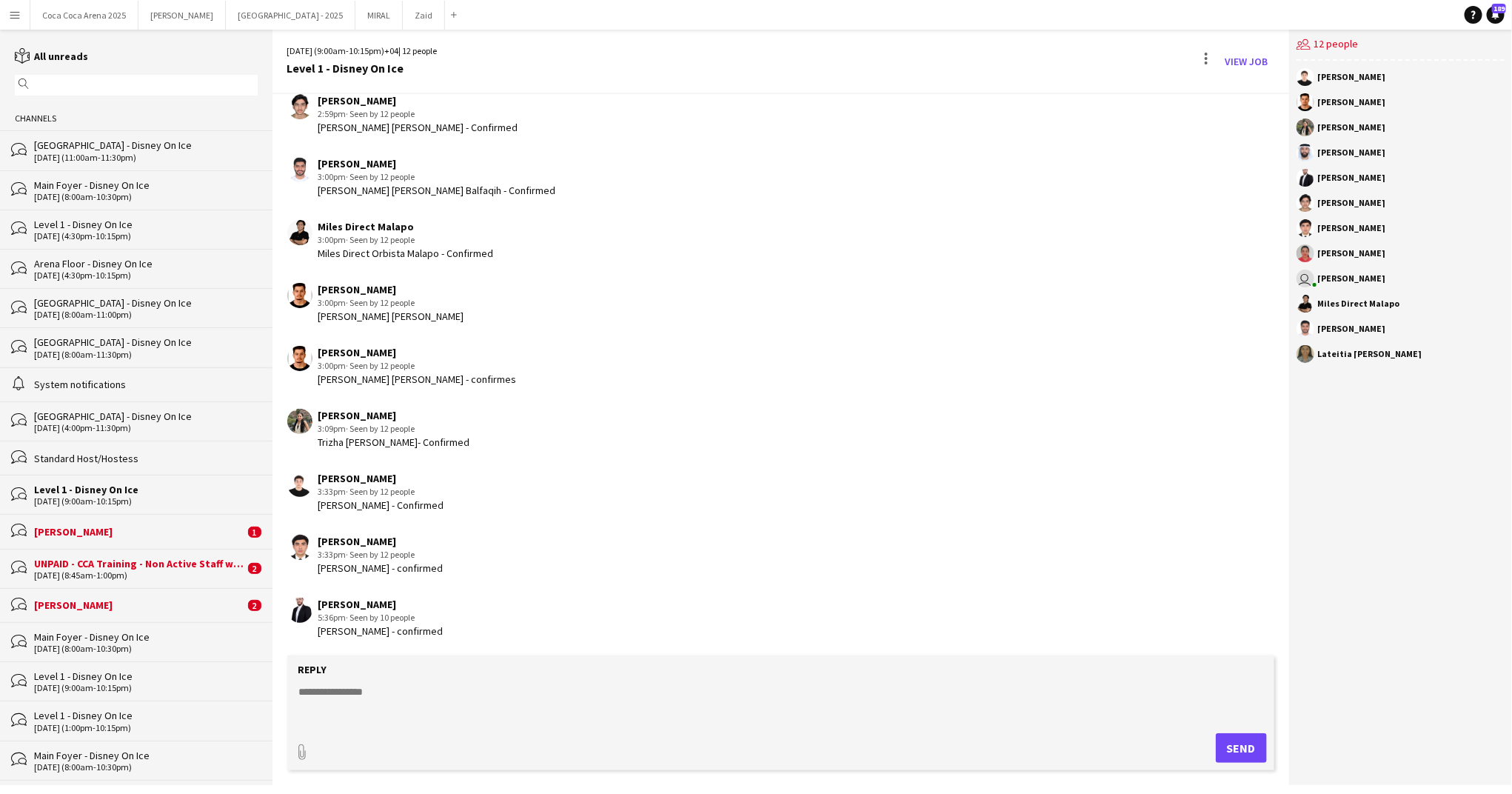
click at [82, 530] on div "[PERSON_NAME]" at bounding box center [140, 532] width 211 height 13
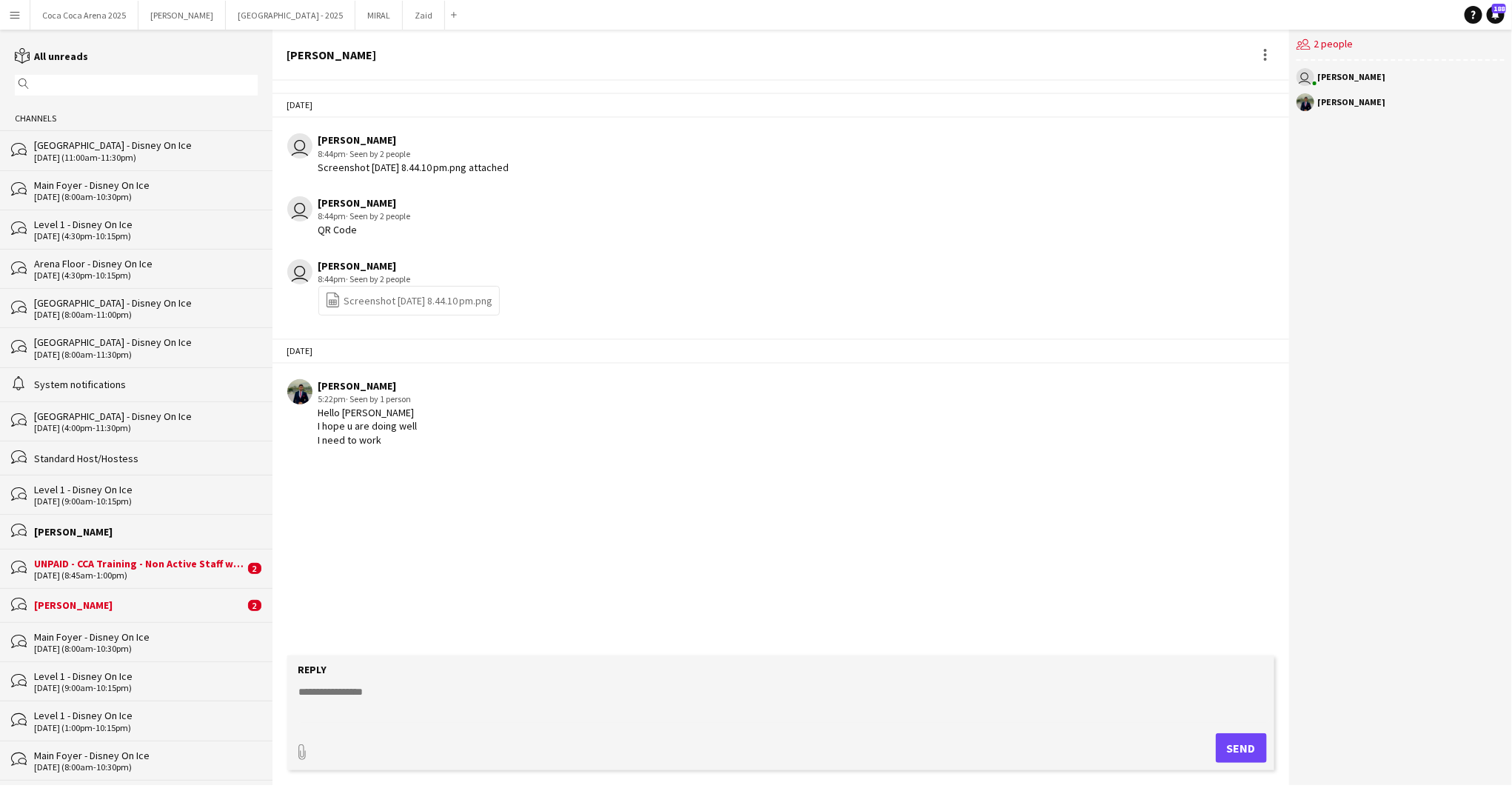
click at [81, 561] on div "UNPAID - CCA Training - Non Active Staff w/ Dxb Tag" at bounding box center [140, 564] width 211 height 13
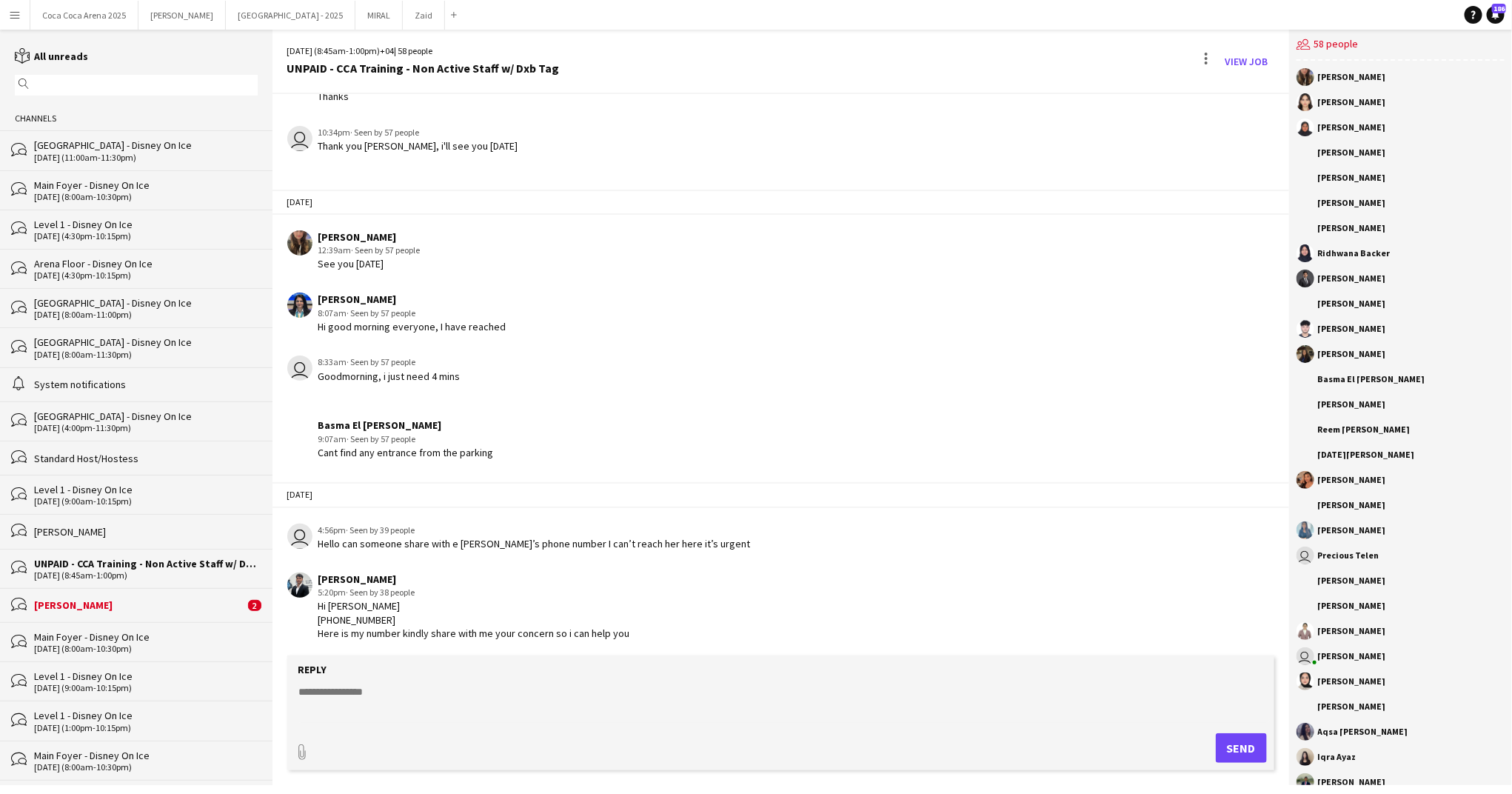
scroll to position [1582, 0]
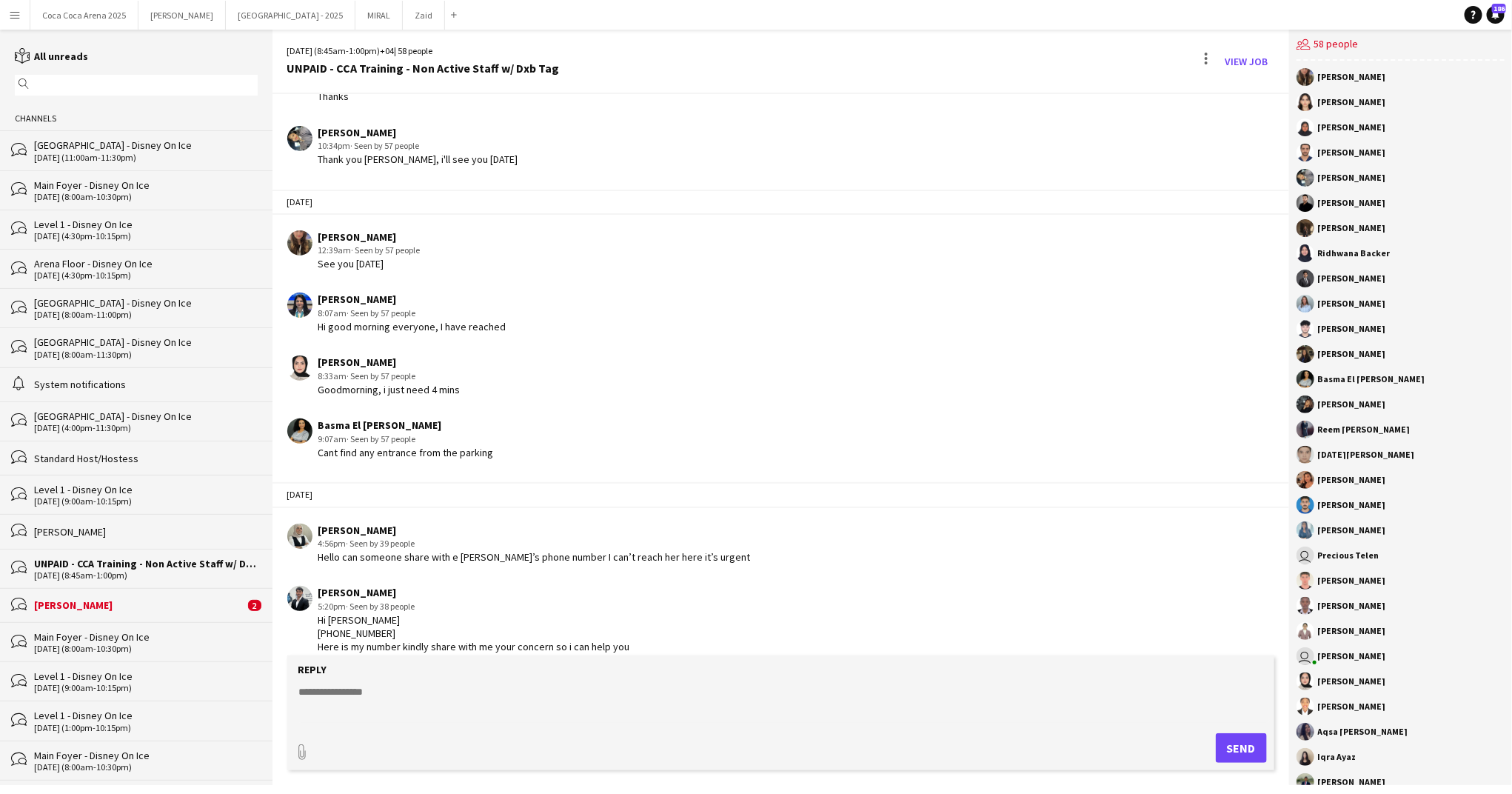
click at [76, 601] on div "[PERSON_NAME]" at bounding box center [140, 605] width 211 height 13
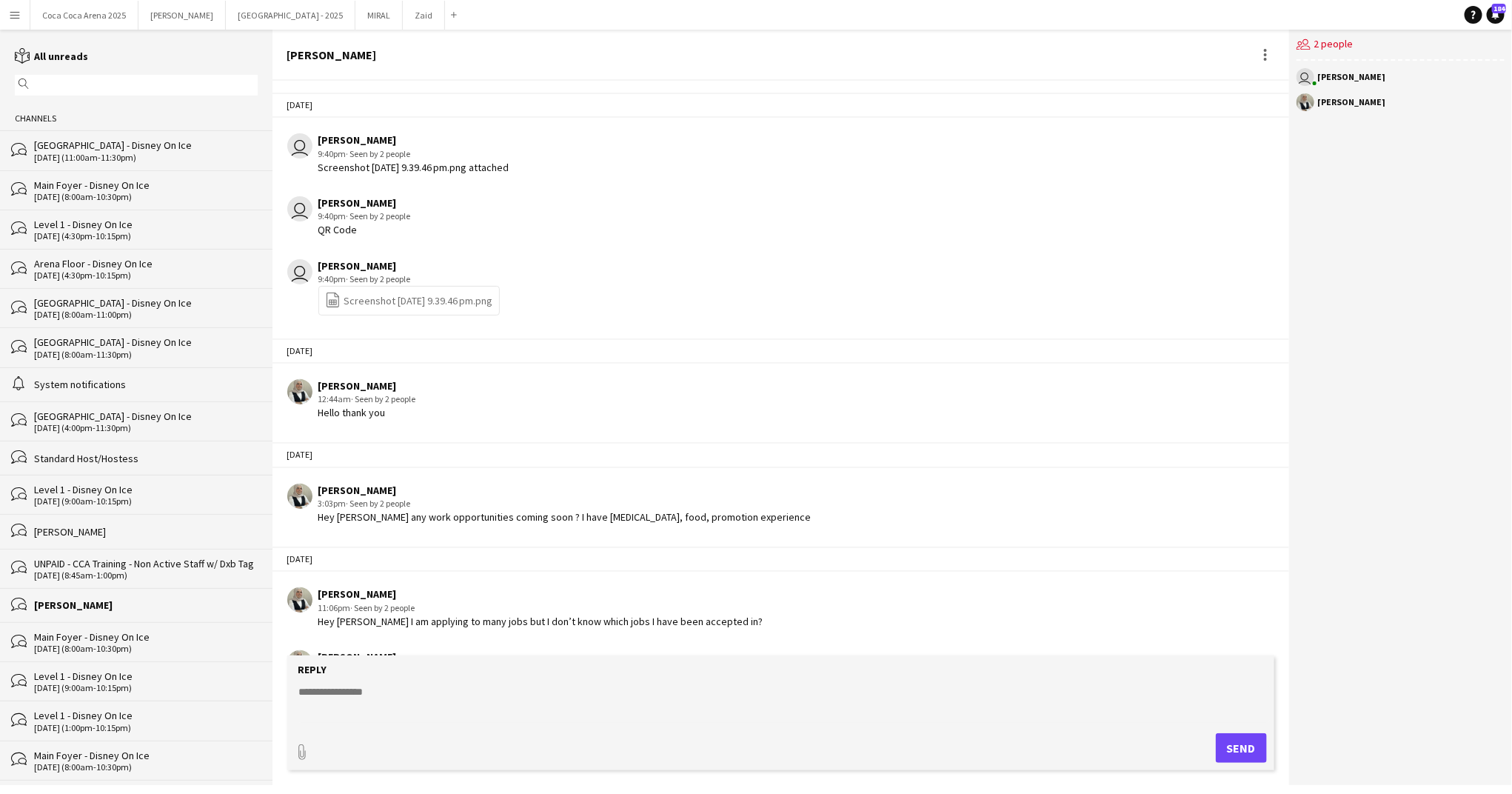
scroll to position [427, 0]
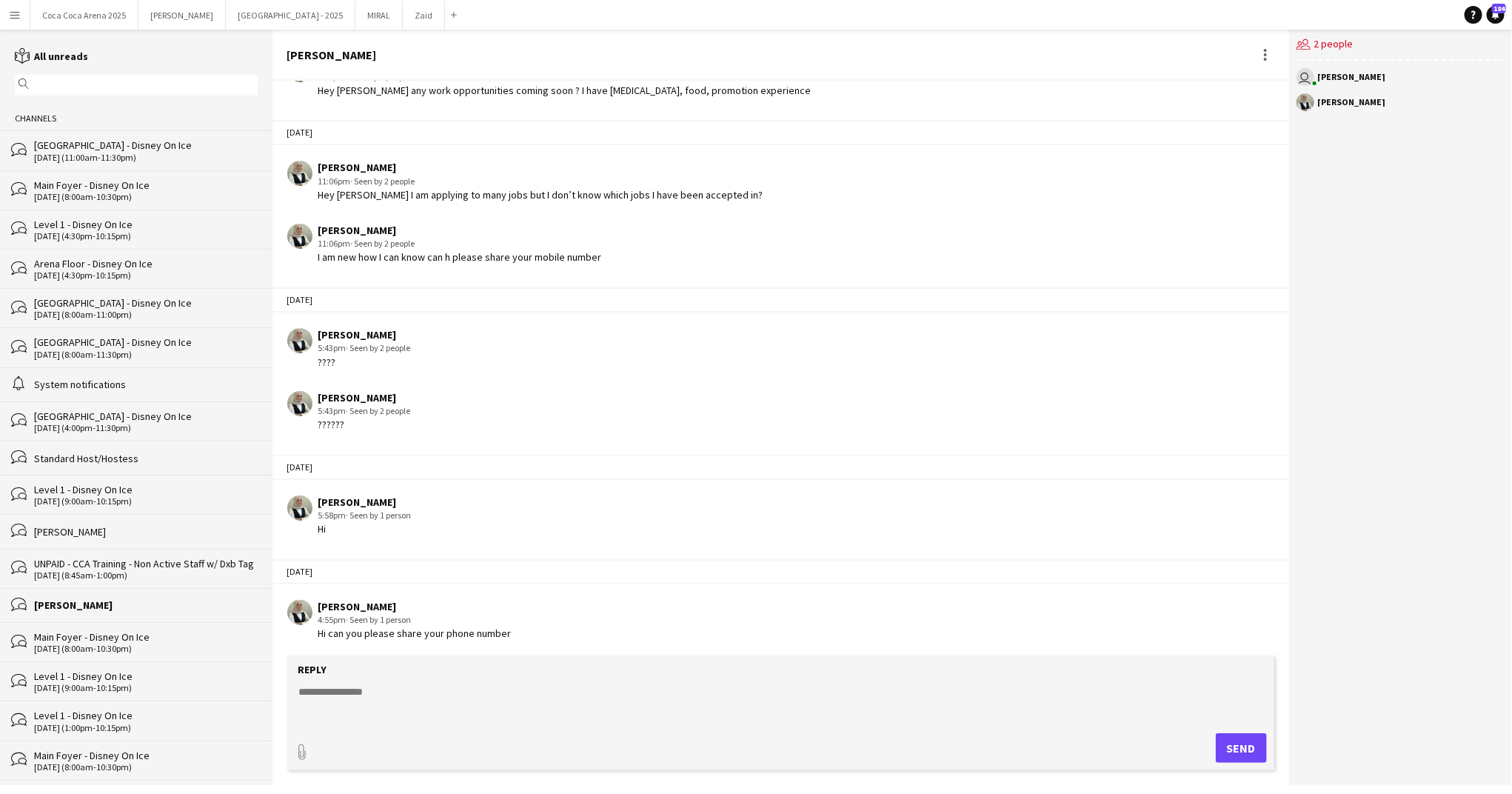
click at [90, 530] on div "[PERSON_NAME]" at bounding box center [146, 532] width 223 height 13
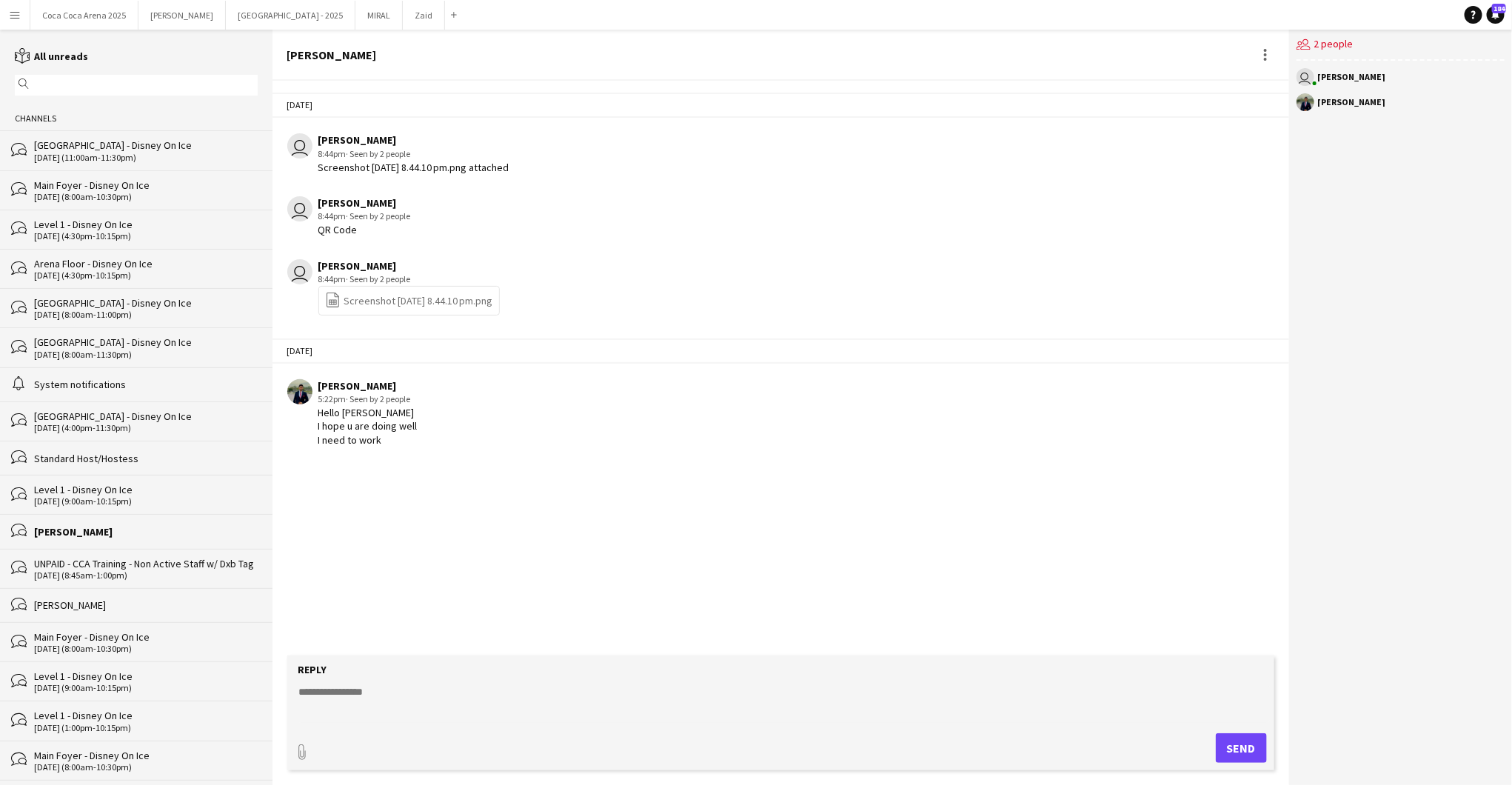
click at [85, 559] on div "UNPAID - CCA Training - Non Active Staff w/ Dxb Tag" at bounding box center [146, 564] width 223 height 13
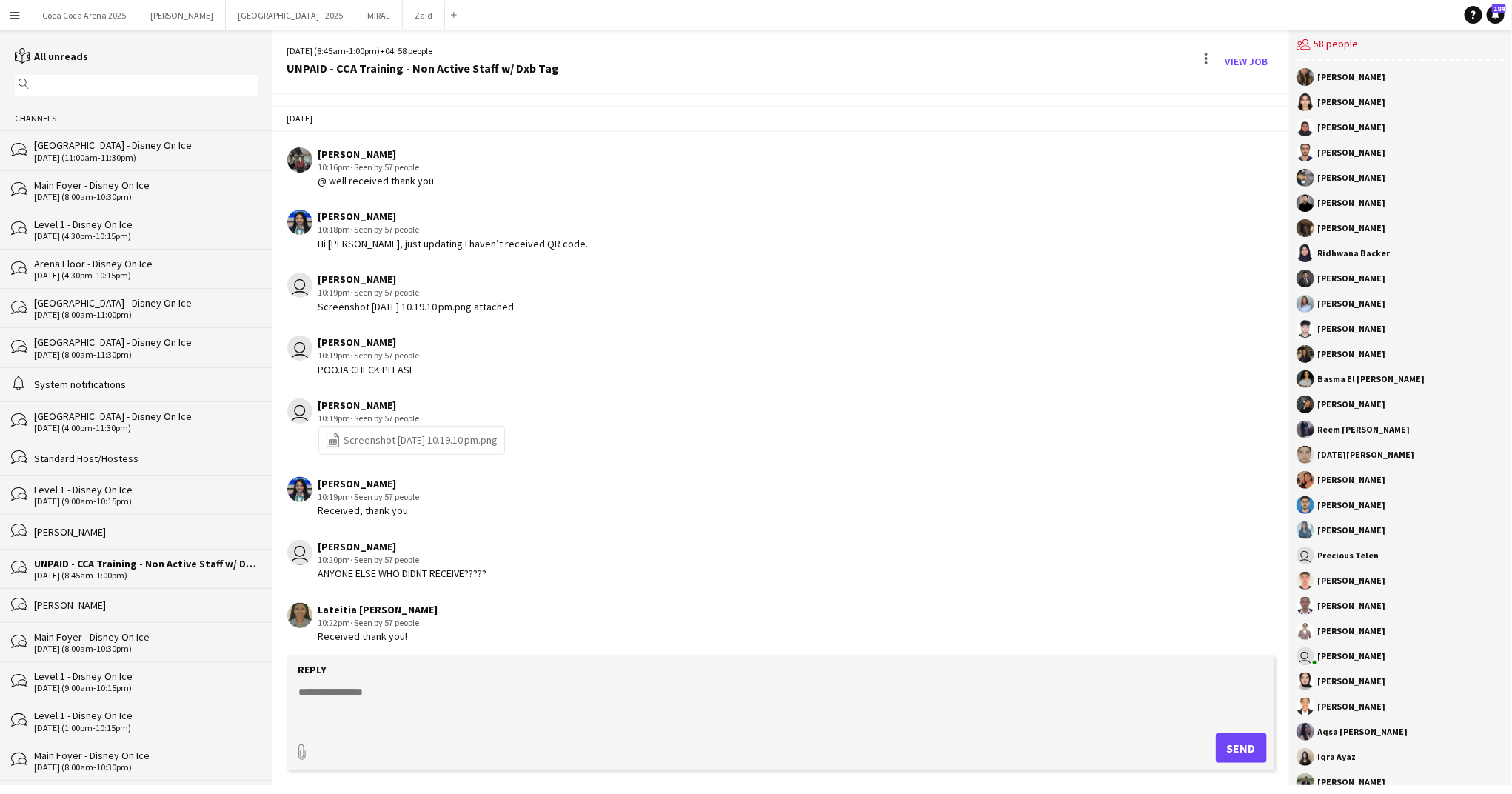
scroll to position [1596, 0]
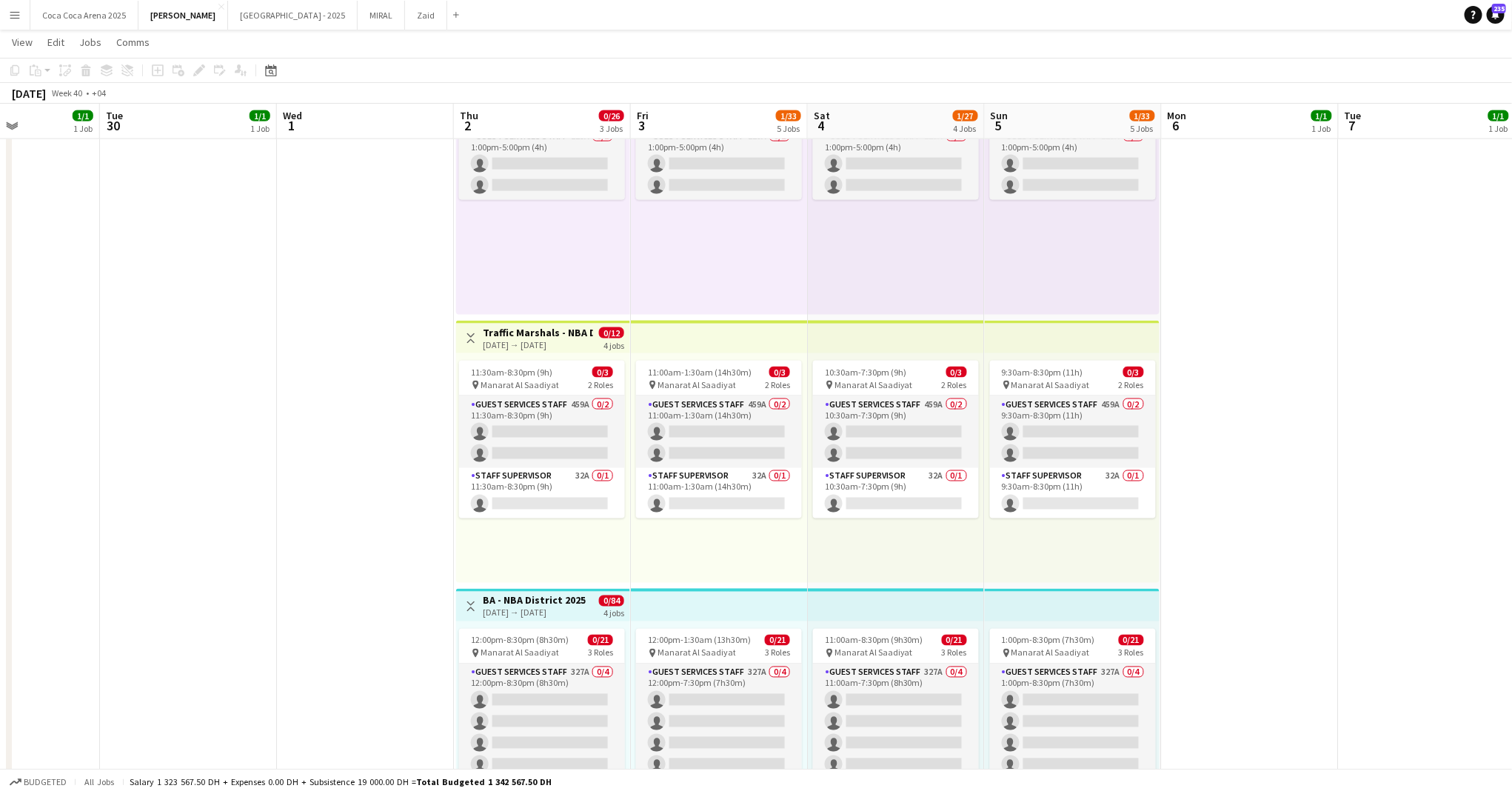
scroll to position [0, 615]
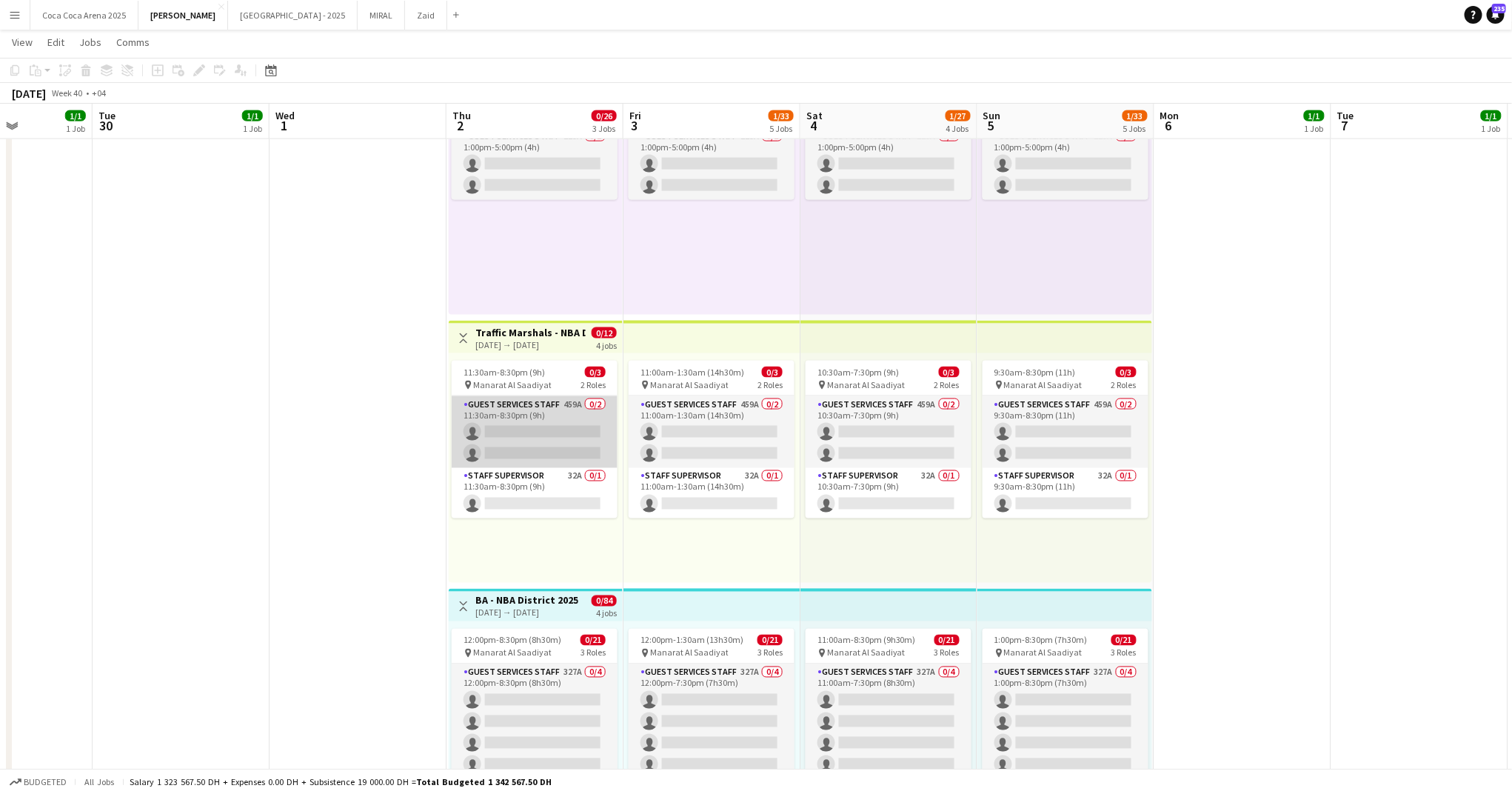
click at [550, 435] on app-card-role "Guest Services Staff 459A 0/2 11:30am-8:30pm (9h) single-neutral-actions single…" at bounding box center [535, 432] width 166 height 72
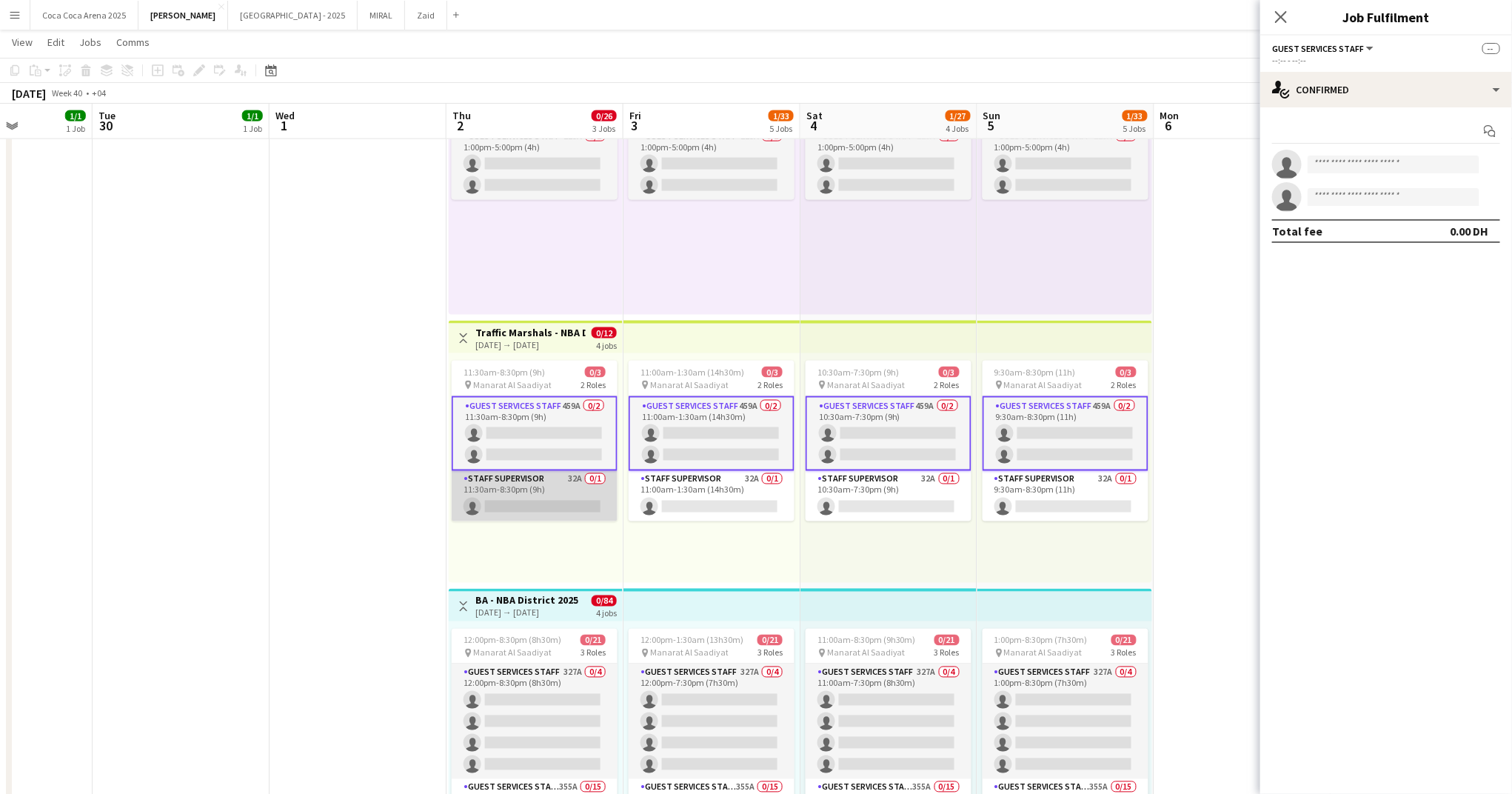
click at [557, 486] on app-card-role "Staff Supervisor 32A 0/1 11:30am-8:30pm (9h) single-neutral-actions" at bounding box center [535, 496] width 166 height 50
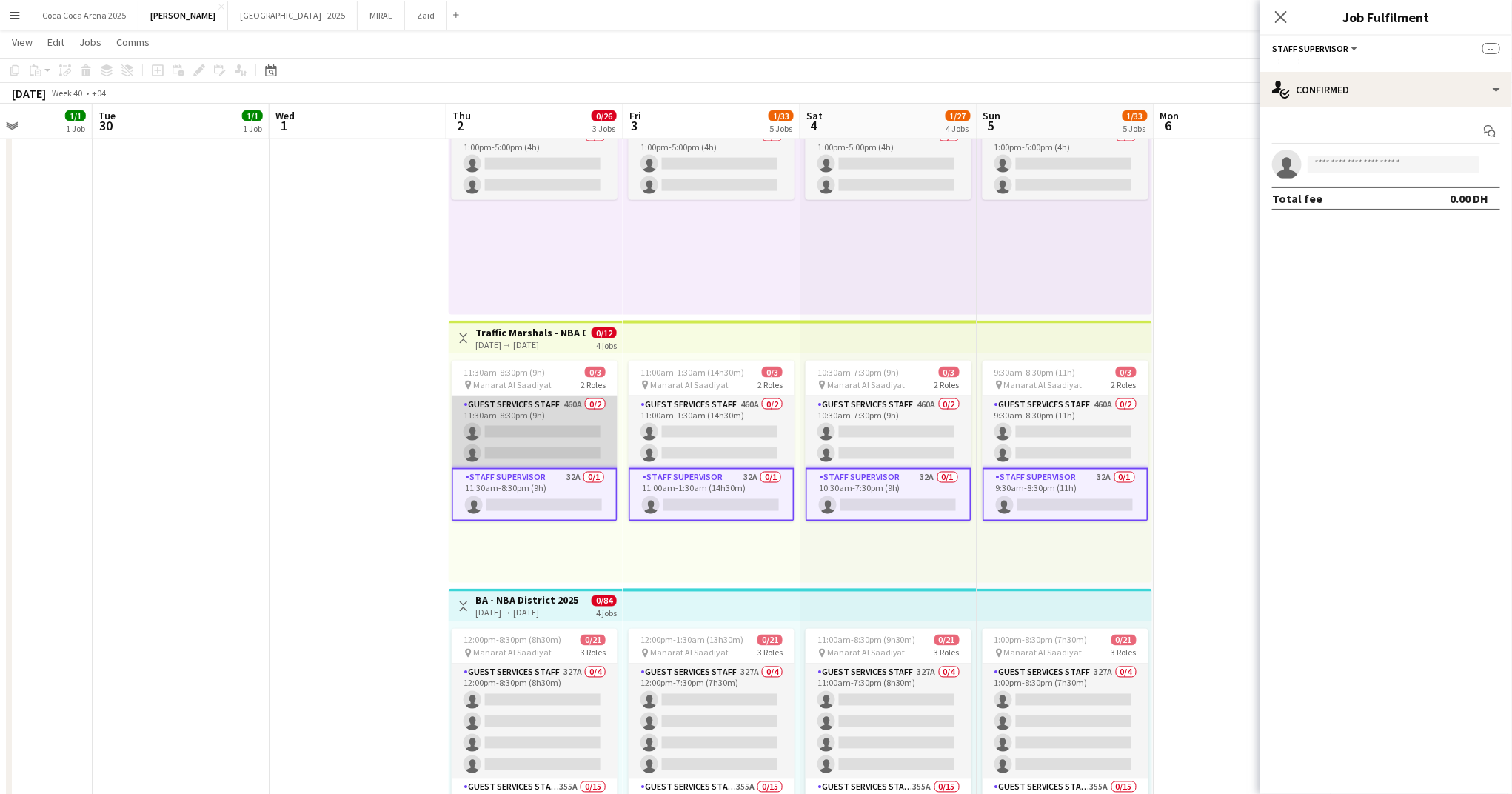
click at [553, 444] on app-card-role "Guest Services Staff 460A 0/2 11:30am-8:30pm (9h) single-neutral-actions single…" at bounding box center [535, 432] width 166 height 72
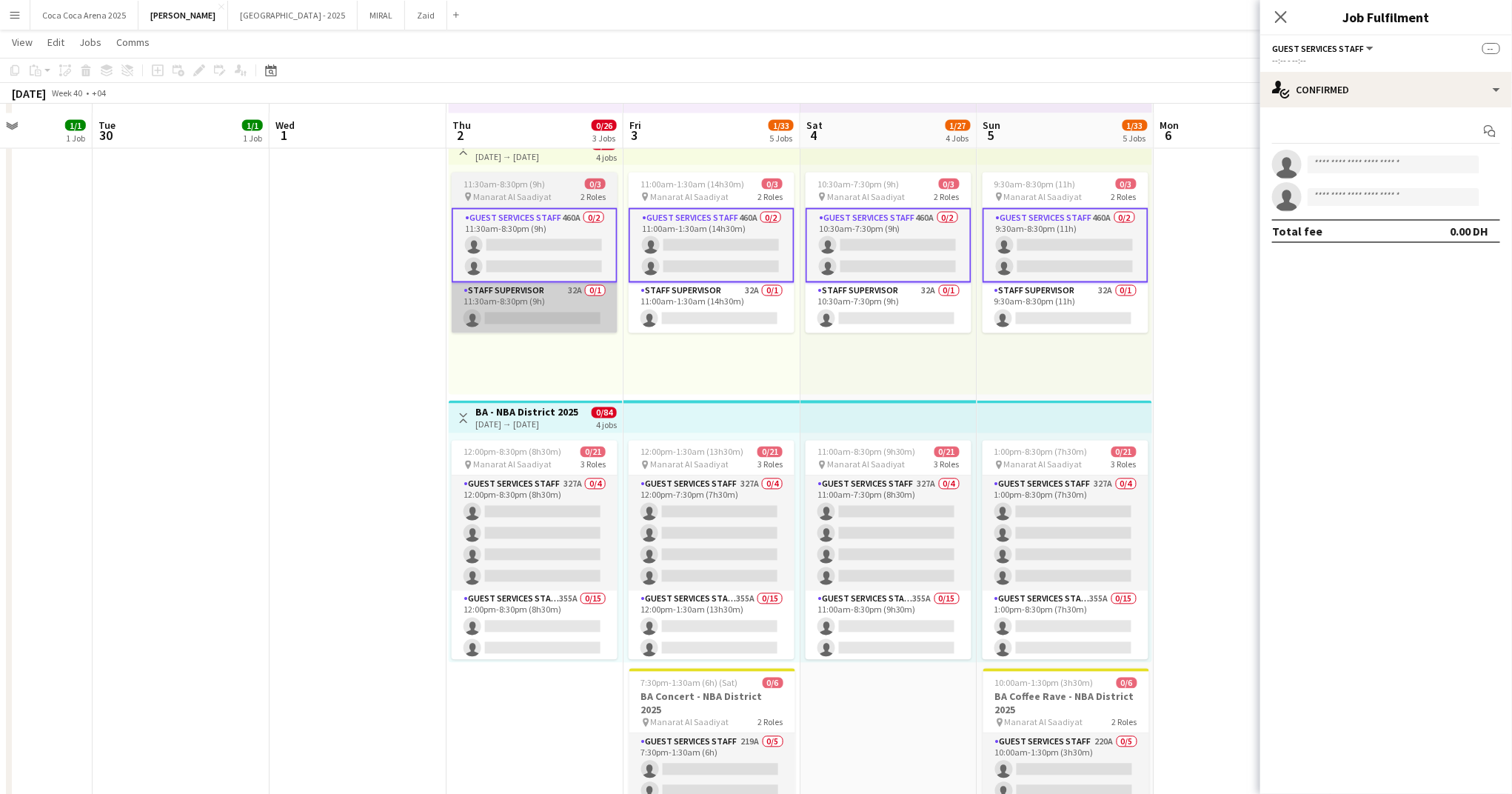
scroll to position [1312, 0]
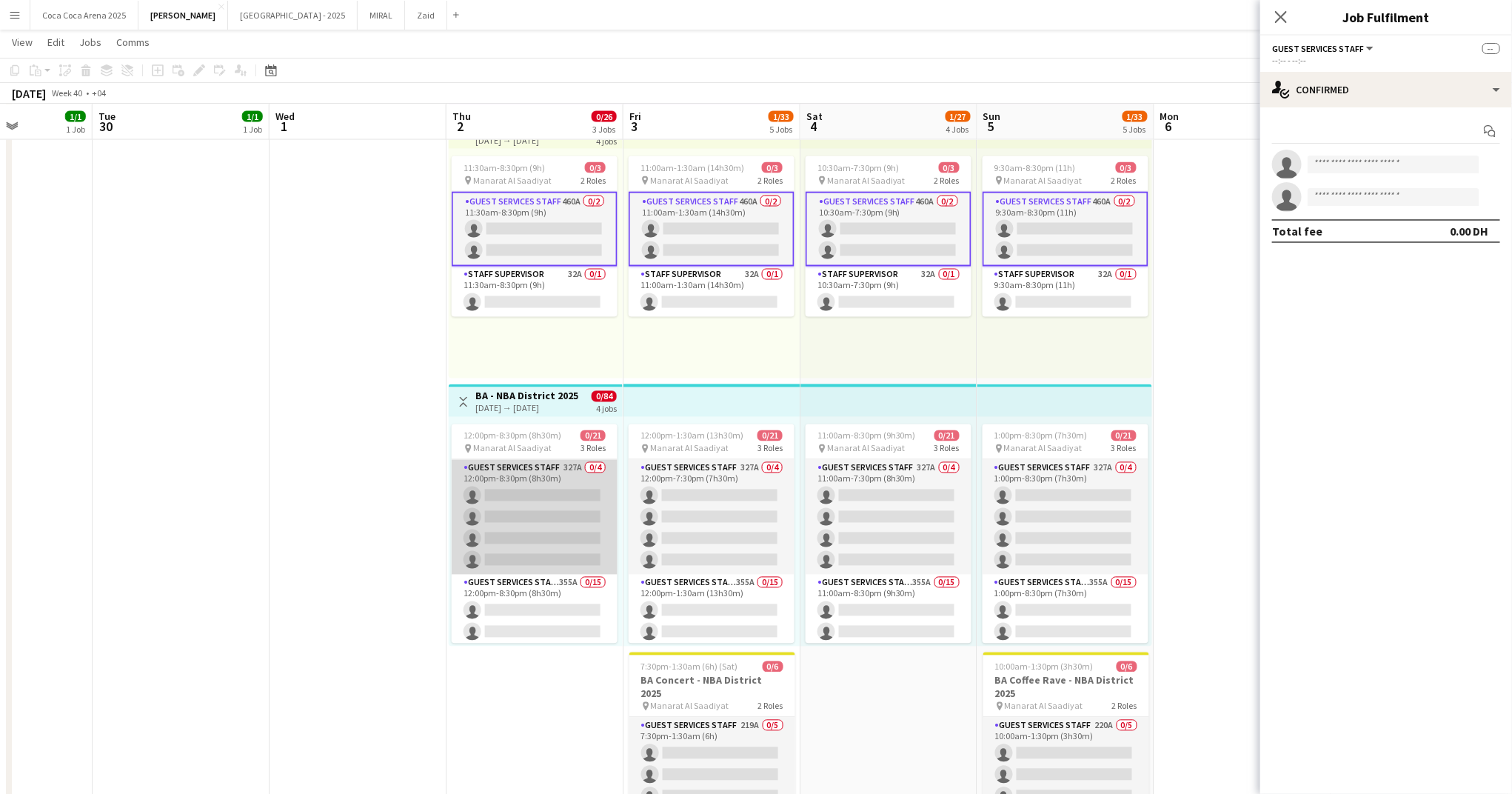
click at [560, 522] on app-card-role "Guest Services Staff 327A 0/4 12:00pm-8:30pm (8h30m) single-neutral-actions sin…" at bounding box center [535, 518] width 166 height 115
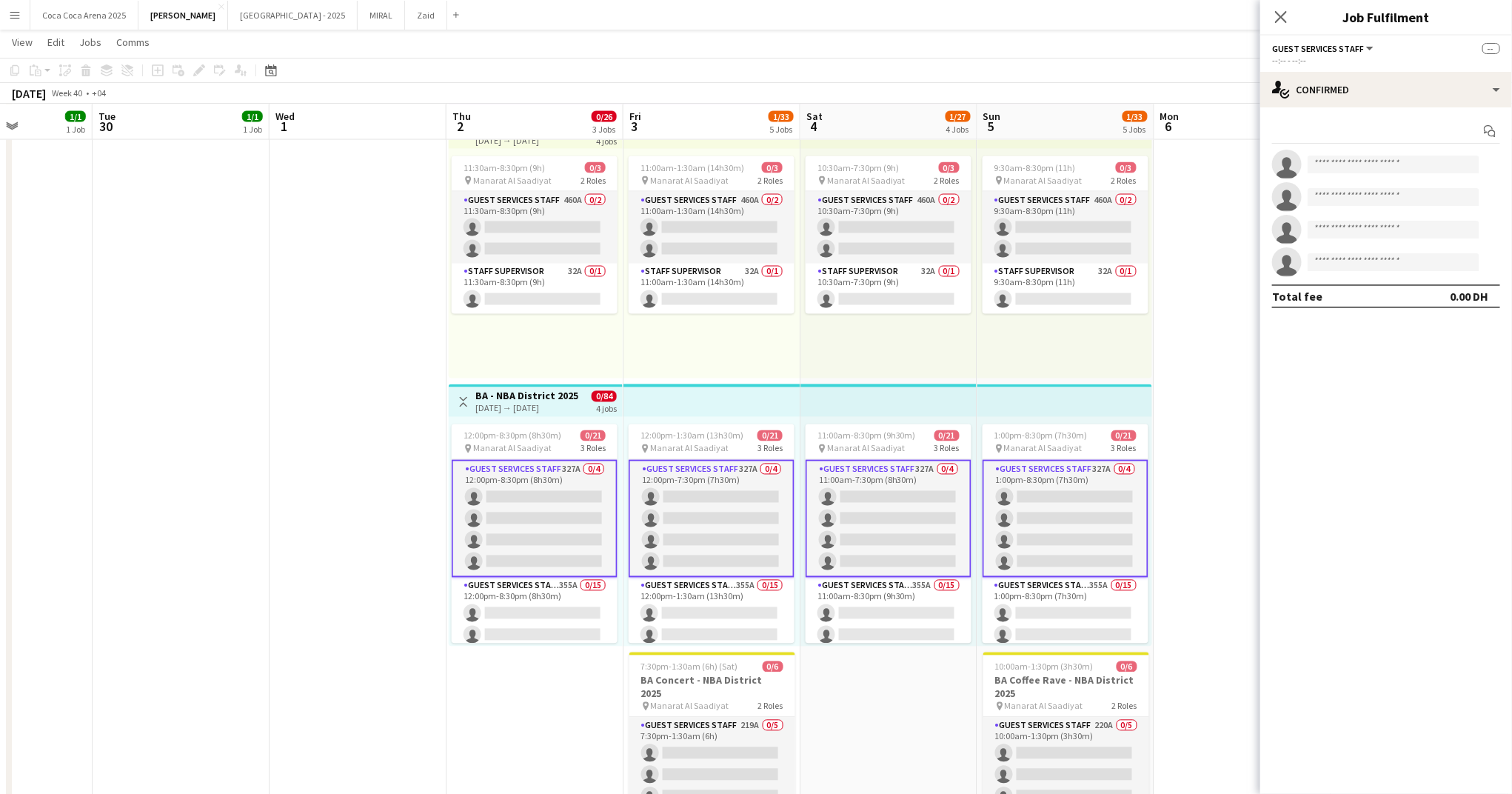
click at [533, 409] on div "[DATE] → [DATE]" at bounding box center [527, 408] width 103 height 11
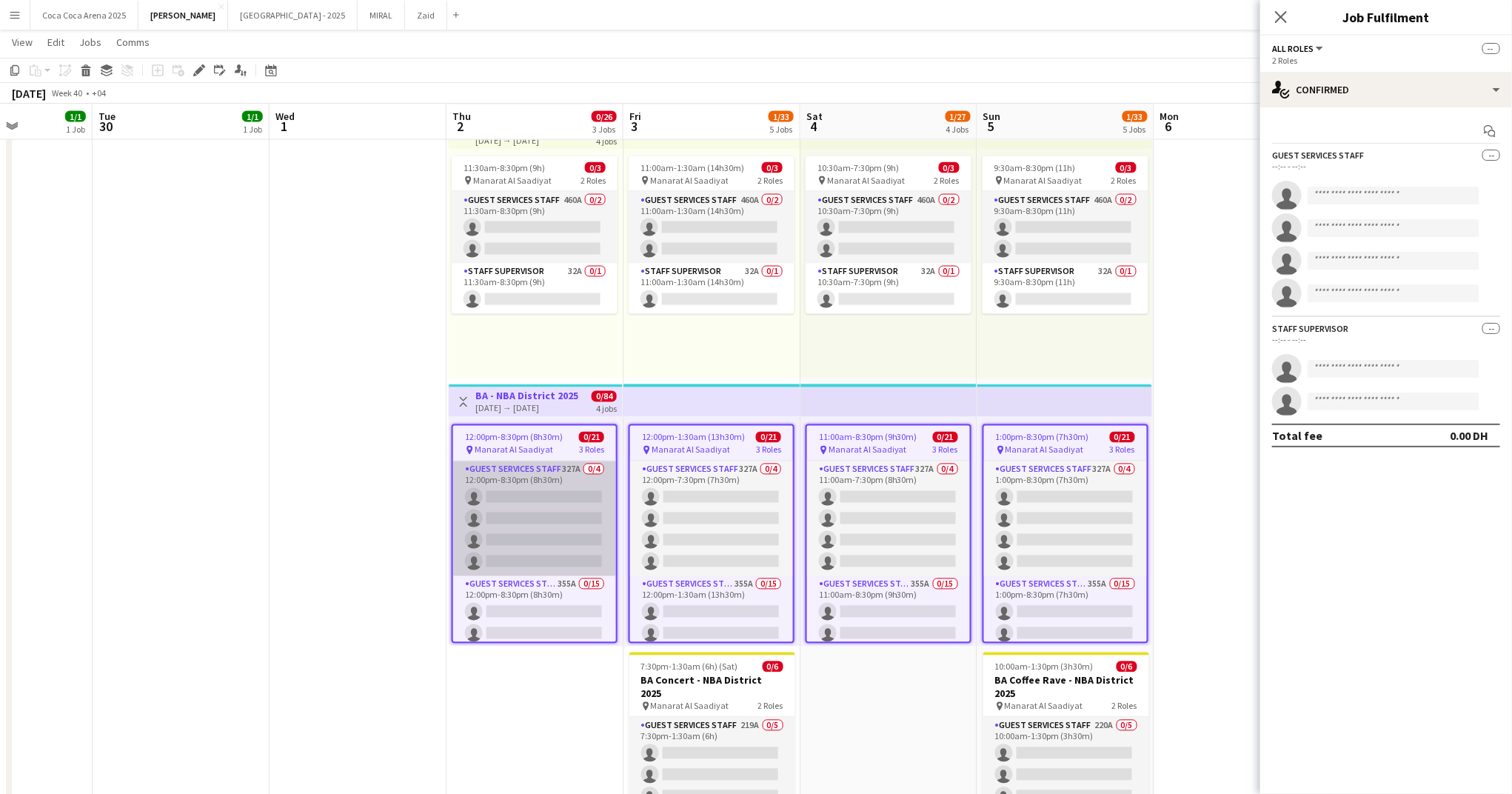
click at [537, 487] on app-card-role "Guest Services Staff 327A 0/4 12:00pm-8:30pm (8h30m) single-neutral-actions sin…" at bounding box center [535, 519] width 163 height 115
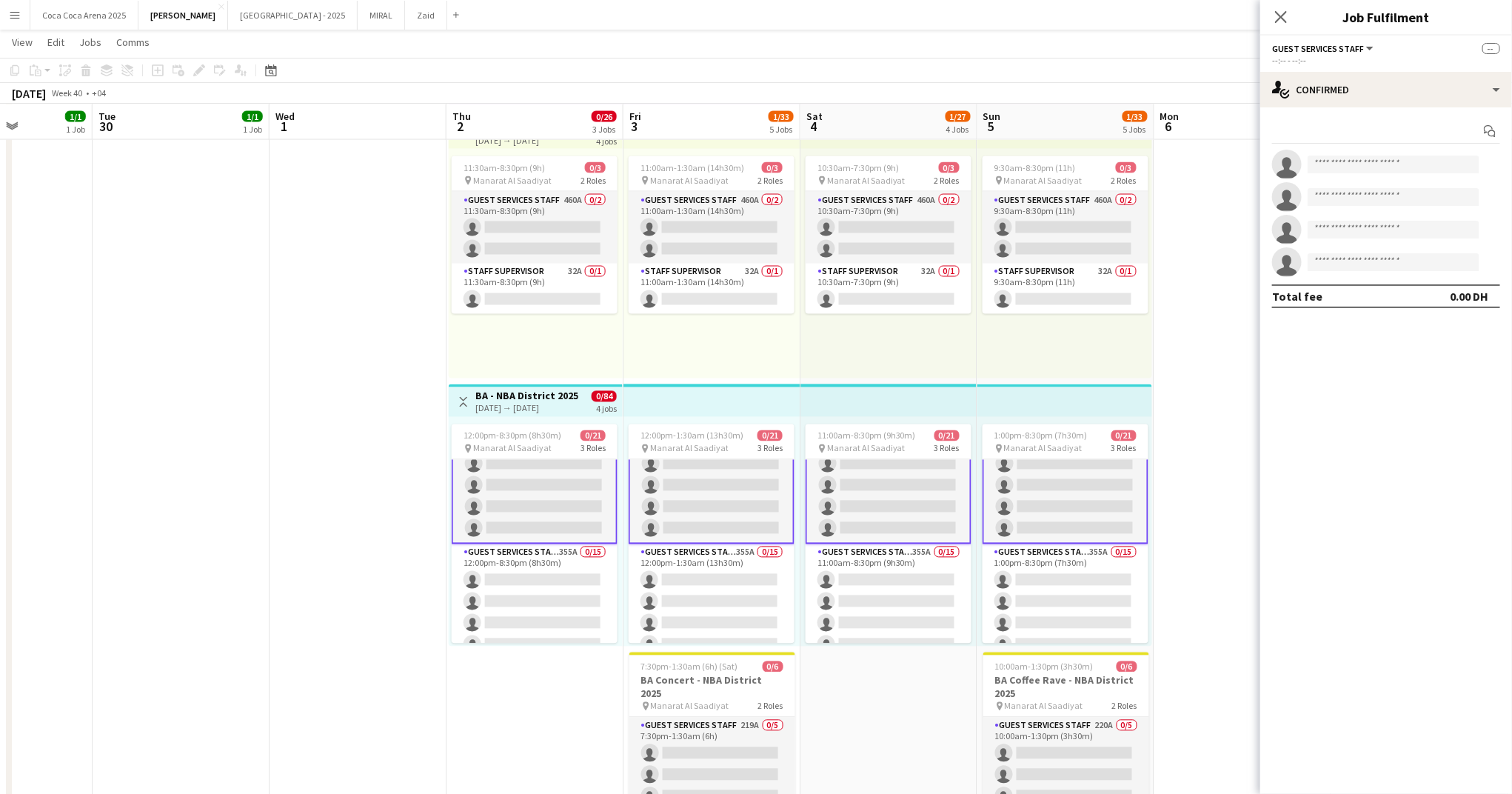
scroll to position [0, 0]
